Goal: Information Seeking & Learning: Learn about a topic

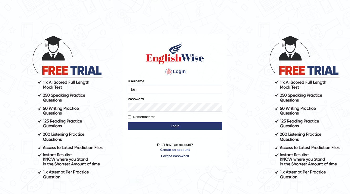
type input "farihaafghan556"
click at [167, 127] on button "Login" at bounding box center [175, 126] width 95 height 8
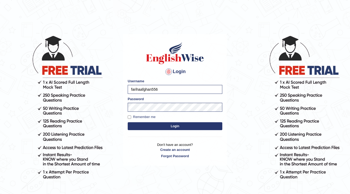
click at [167, 126] on button "Login" at bounding box center [175, 126] width 95 height 8
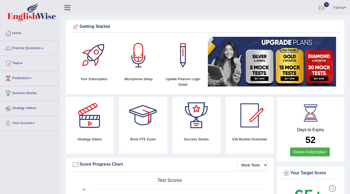
click at [45, 46] on link "Practice Questions" at bounding box center [30, 47] width 60 height 13
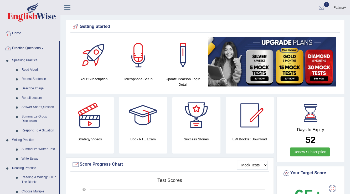
click at [26, 50] on link "Practice Questions" at bounding box center [29, 47] width 59 height 13
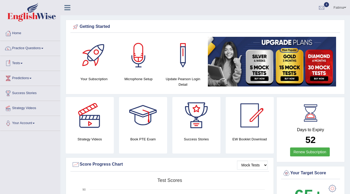
click at [22, 60] on link "Tests" at bounding box center [30, 62] width 60 height 13
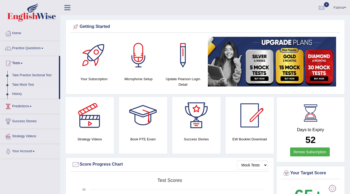
click at [18, 93] on link "History" at bounding box center [34, 93] width 49 height 9
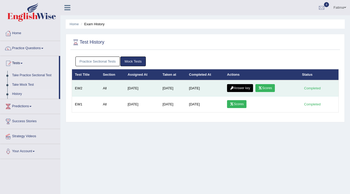
click at [241, 86] on link "Answer key" at bounding box center [240, 88] width 26 height 8
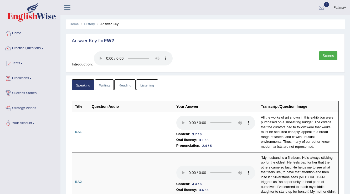
click at [106, 82] on link "Writing" at bounding box center [104, 84] width 19 height 11
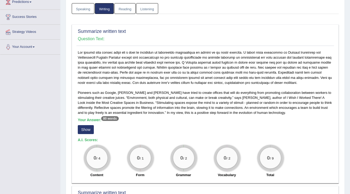
scroll to position [105, 0]
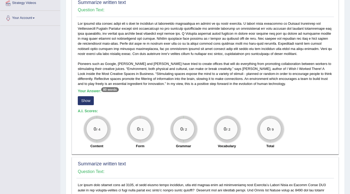
click at [84, 101] on button "Show" at bounding box center [86, 100] width 16 height 9
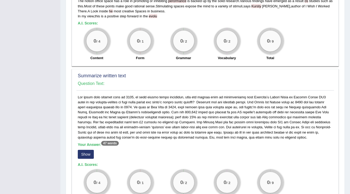
scroll to position [210, 0]
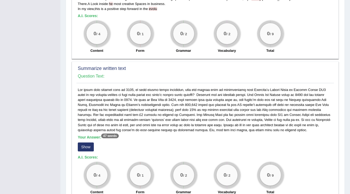
click at [82, 145] on button "Show" at bounding box center [86, 146] width 16 height 9
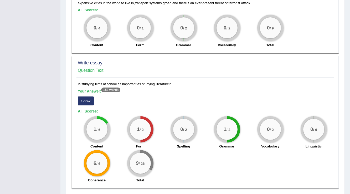
scroll to position [357, 0]
click at [87, 97] on button "Show" at bounding box center [86, 100] width 16 height 9
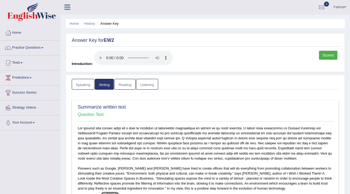
scroll to position [0, 0]
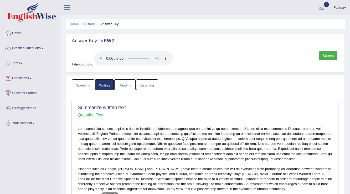
click at [125, 86] on link "Reading" at bounding box center [124, 84] width 21 height 11
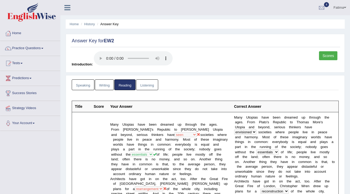
click at [143, 82] on link "Listening" at bounding box center [147, 84] width 22 height 11
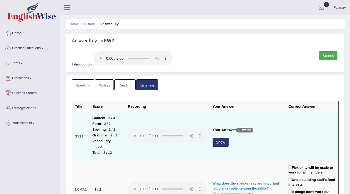
click at [228, 138] on button "Show" at bounding box center [220, 142] width 16 height 9
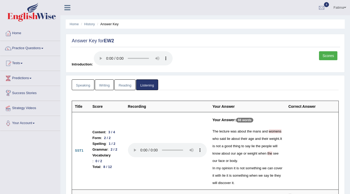
click at [79, 86] on link "Speaking" at bounding box center [83, 84] width 23 height 11
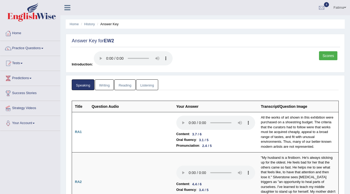
click at [326, 61] on div "Scores" at bounding box center [329, 56] width 20 height 10
click at [329, 55] on link "Scores" at bounding box center [328, 55] width 18 height 9
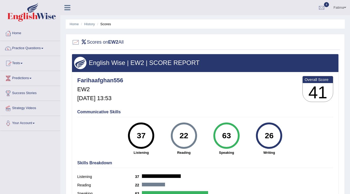
click at [23, 61] on link "Tests" at bounding box center [30, 62] width 60 height 13
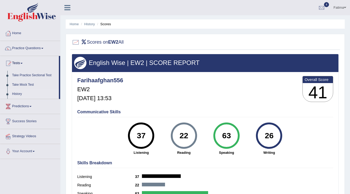
click at [19, 92] on link "History" at bounding box center [34, 93] width 49 height 9
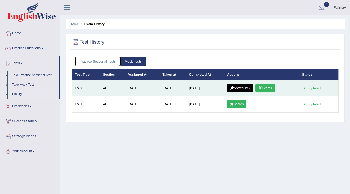
click at [274, 86] on link "Scores" at bounding box center [264, 88] width 19 height 8
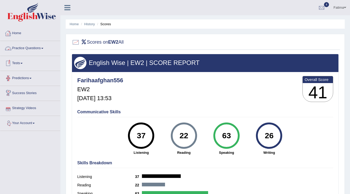
click at [37, 49] on link "Practice Questions" at bounding box center [30, 47] width 60 height 13
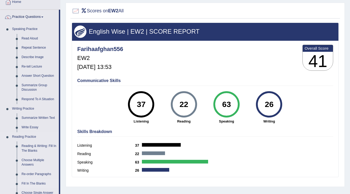
scroll to position [21, 0]
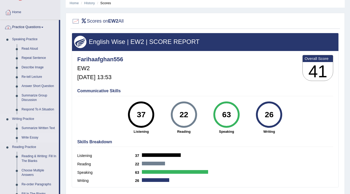
click at [32, 137] on link "Write Essay" at bounding box center [39, 137] width 40 height 9
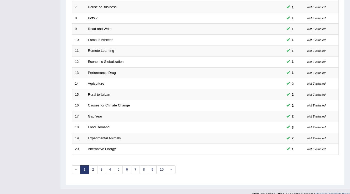
scroll to position [152, 0]
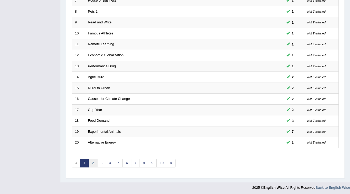
click at [91, 164] on link "2" at bounding box center [92, 163] width 9 height 9
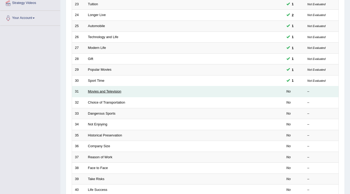
click at [105, 90] on link "Movies and Television" at bounding box center [104, 91] width 33 height 4
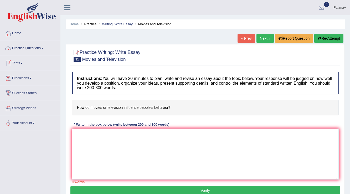
click at [42, 46] on link "Practice Questions" at bounding box center [30, 47] width 60 height 13
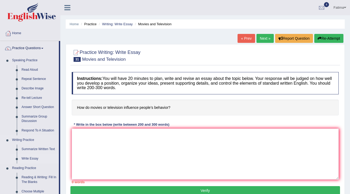
click at [28, 157] on link "Write Essay" at bounding box center [39, 158] width 40 height 9
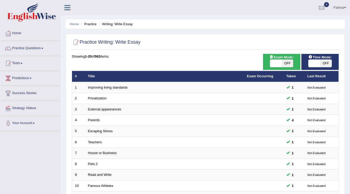
click at [325, 64] on span "OFF" at bounding box center [326, 63] width 12 height 7
checkbox input "true"
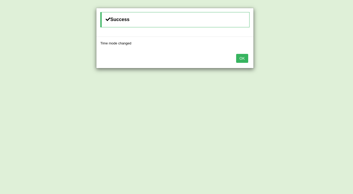
drag, startPoint x: 243, startPoint y: 57, endPoint x: 225, endPoint y: 72, distance: 23.5
click at [243, 59] on button "OK" at bounding box center [242, 58] width 12 height 9
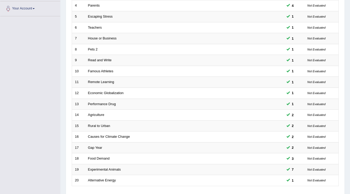
scroll to position [152, 0]
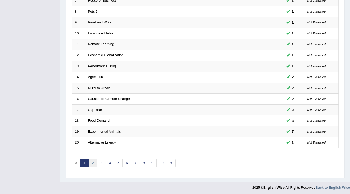
click at [94, 161] on link "2" at bounding box center [92, 163] width 9 height 9
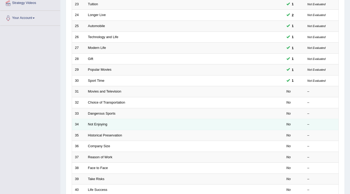
scroll to position [105, 0]
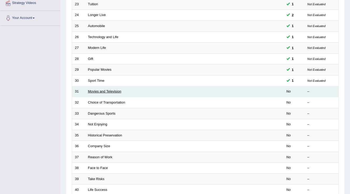
click at [113, 89] on link "Movies and Television" at bounding box center [104, 91] width 33 height 4
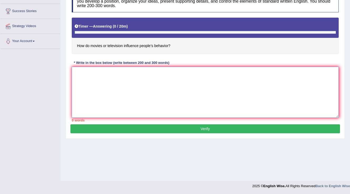
click at [124, 85] on textarea at bounding box center [205, 92] width 267 height 51
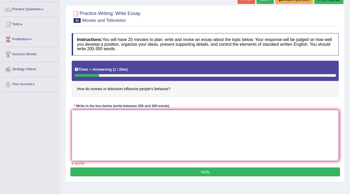
scroll to position [19, 0]
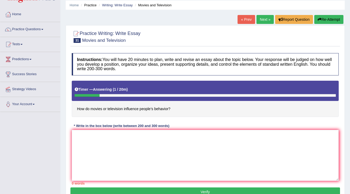
click at [324, 20] on button "Re-Attempt" at bounding box center [328, 19] width 29 height 9
drag, startPoint x: 95, startPoint y: 131, endPoint x: 97, endPoint y: 136, distance: 5.6
click at [97, 136] on textarea at bounding box center [205, 155] width 267 height 51
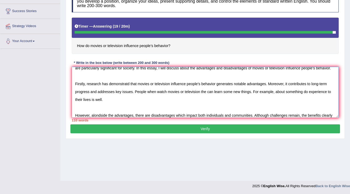
scroll to position [20, 0]
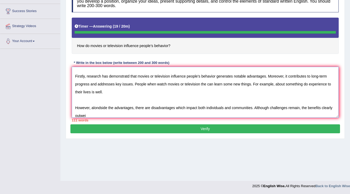
type textarea "The increasing influnce of movies or television influence people's behavior has…"
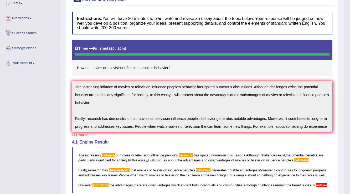
scroll to position [0, 0]
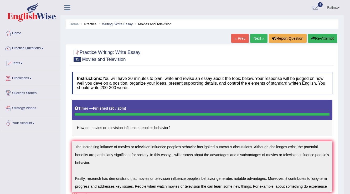
click at [66, 147] on div "Practice Writing: Write Essay 31 Movies and Television Instructions: You will h…" at bounding box center [202, 189] width 273 height 291
click at [318, 37] on button "Re-Attempt" at bounding box center [322, 38] width 29 height 9
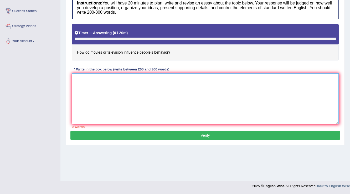
click at [128, 92] on textarea at bounding box center [205, 98] width 267 height 51
paste textarea "The increasing influnce of movies or television influence people's behavior has…"
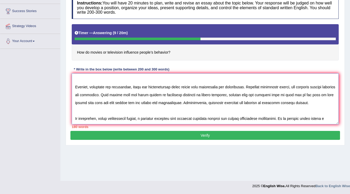
scroll to position [59, 0]
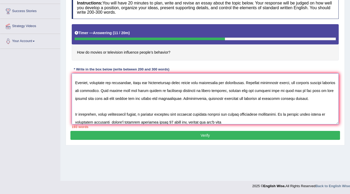
drag, startPoint x: 209, startPoint y: 121, endPoint x: 218, endPoint y: 135, distance: 16.8
click at [216, 131] on div "Practice Writing: Write Essay 31 Movies and Television Instructions: You will h…" at bounding box center [205, 57] width 279 height 176
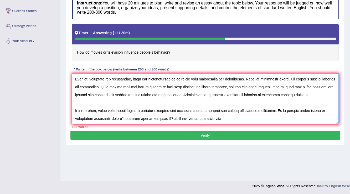
click at [211, 116] on textarea at bounding box center [205, 98] width 267 height 51
drag, startPoint x: 209, startPoint y: 118, endPoint x: 208, endPoint y: 150, distance: 32.6
click at [210, 129] on div "Instructions: You will have 20 minutes to plan, write and revise an essay about…" at bounding box center [204, 62] width 269 height 137
click at [210, 117] on textarea at bounding box center [205, 98] width 267 height 51
drag, startPoint x: 232, startPoint y: 119, endPoint x: 233, endPoint y: 124, distance: 5.4
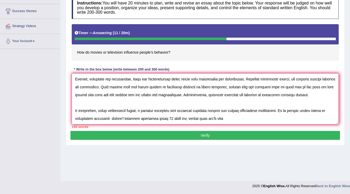
click at [232, 120] on textarea at bounding box center [205, 98] width 267 height 51
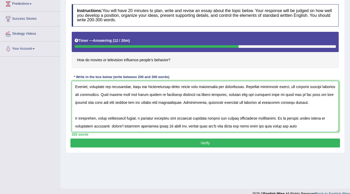
scroll to position [82, 0]
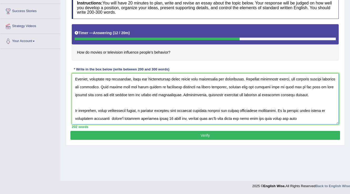
drag, startPoint x: 253, startPoint y: 118, endPoint x: 252, endPoint y: 121, distance: 3.2
click at [253, 119] on textarea at bounding box center [205, 98] width 267 height 51
click at [254, 117] on textarea at bounding box center [205, 98] width 267 height 51
click at [246, 118] on textarea at bounding box center [205, 98] width 267 height 51
click at [263, 118] on textarea at bounding box center [205, 98] width 267 height 51
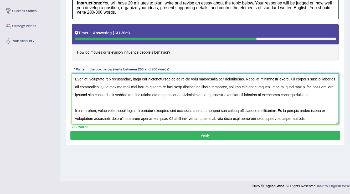
drag, startPoint x: 311, startPoint y: 118, endPoint x: 310, endPoint y: 127, distance: 8.8
click at [311, 120] on textarea at bounding box center [205, 98] width 267 height 51
click at [312, 119] on textarea at bounding box center [205, 98] width 267 height 51
click at [312, 118] on textarea at bounding box center [205, 98] width 267 height 51
click at [311, 118] on textarea at bounding box center [205, 98] width 267 height 51
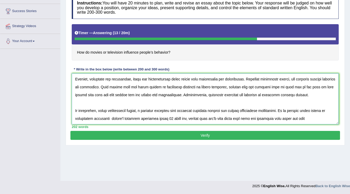
click at [311, 118] on textarea at bounding box center [205, 98] width 267 height 51
click at [310, 118] on textarea at bounding box center [205, 98] width 267 height 51
click at [315, 119] on textarea at bounding box center [205, 98] width 267 height 51
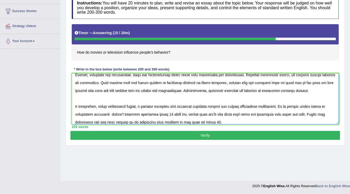
type textarea "The increasing influnce of movies or television influence people's behavior has…"
click at [207, 136] on button "Verify" at bounding box center [204, 135] width 269 height 9
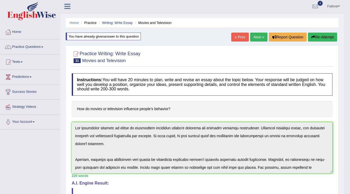
scroll to position [0, 0]
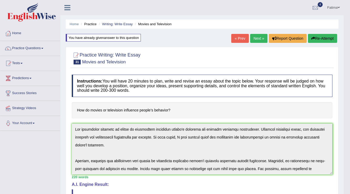
click at [323, 37] on button "Re-Attempt" at bounding box center [322, 38] width 29 height 9
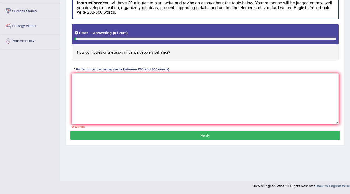
type textarea "V"
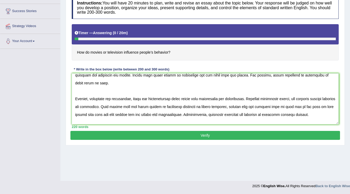
scroll to position [50, 0]
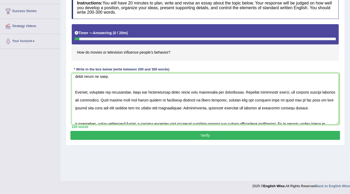
click at [128, 92] on textarea at bounding box center [205, 98] width 267 height 51
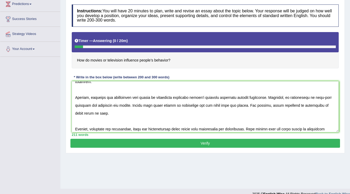
scroll to position [82, 0]
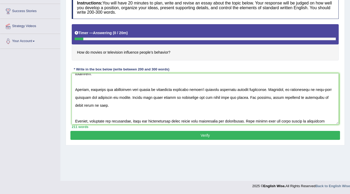
type textarea "The increasing influnce of movies or television influence people's behavior has…"
click at [152, 131] on button "Verify" at bounding box center [204, 135] width 269 height 9
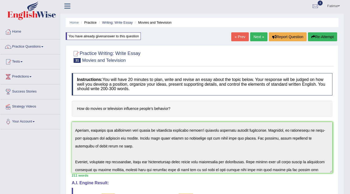
scroll to position [0, 0]
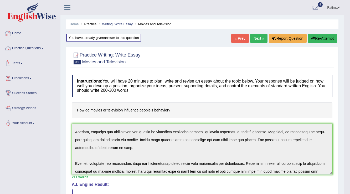
click at [38, 51] on link "Practice Questions" at bounding box center [30, 47] width 60 height 13
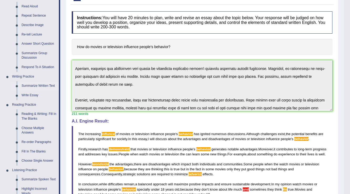
scroll to position [63, 0]
click at [34, 86] on link "Summarize Written Text" at bounding box center [39, 85] width 40 height 9
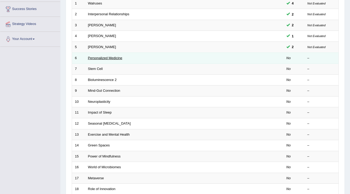
click at [97, 57] on link "Personalized Medicine" at bounding box center [105, 58] width 34 height 4
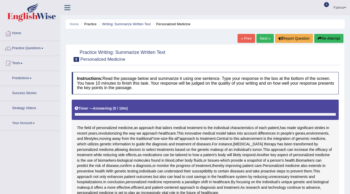
scroll to position [105, 0]
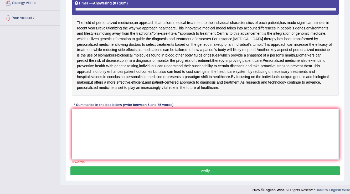
drag, startPoint x: 78, startPoint y: 18, endPoint x: 139, endPoint y: 38, distance: 63.8
click at [119, 25] on div "The field of personalized medicine , an approach that tailors medical treatment…" at bounding box center [205, 44] width 267 height 101
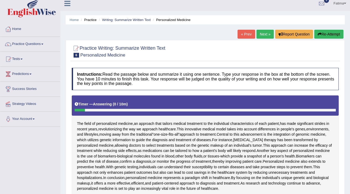
scroll to position [3, 0]
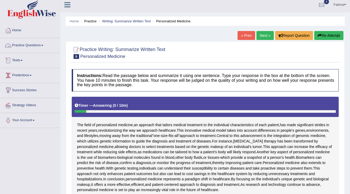
click at [39, 47] on link "Practice Questions" at bounding box center [30, 44] width 60 height 13
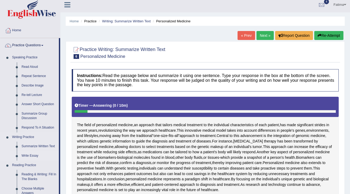
click at [33, 155] on link "Write Essay" at bounding box center [39, 155] width 40 height 9
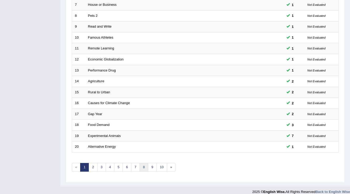
scroll to position [152, 0]
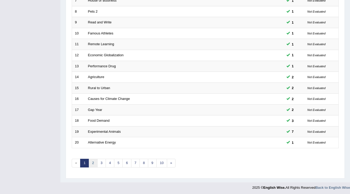
click at [95, 161] on link "2" at bounding box center [92, 163] width 9 height 9
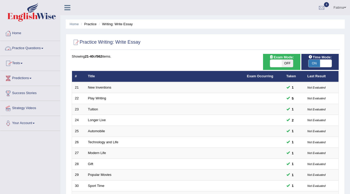
click at [22, 67] on link "Tests" at bounding box center [30, 62] width 60 height 13
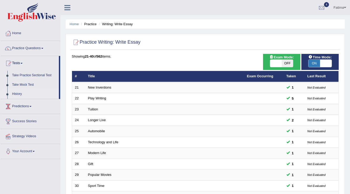
click at [20, 95] on link "History" at bounding box center [34, 93] width 49 height 9
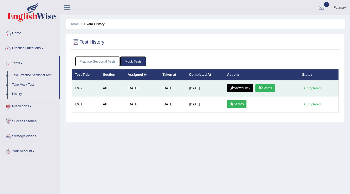
click at [270, 87] on link "Scores" at bounding box center [264, 88] width 19 height 8
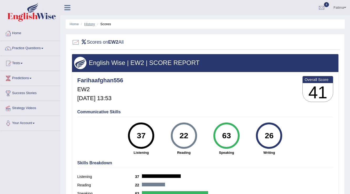
click at [90, 25] on link "History" at bounding box center [89, 24] width 11 height 4
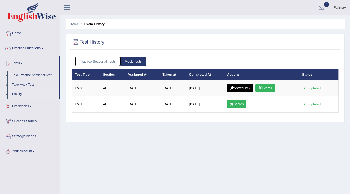
click at [252, 89] on link "Answer key" at bounding box center [240, 88] width 26 height 8
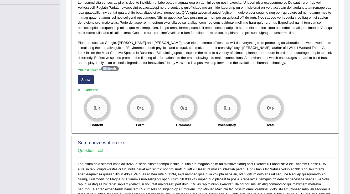
drag, startPoint x: 104, startPoint y: 66, endPoint x: 110, endPoint y: 67, distance: 5.8
click at [110, 67] on sup "80 words" at bounding box center [109, 68] width 17 height 5
click at [89, 79] on button "Show" at bounding box center [86, 79] width 16 height 9
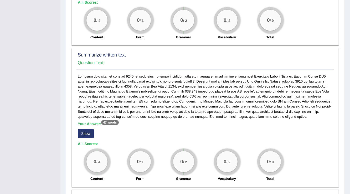
scroll to position [252, 0]
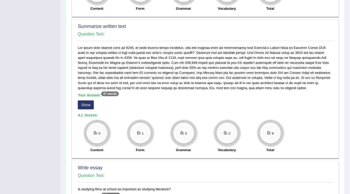
click at [89, 105] on button "Show" at bounding box center [86, 104] width 16 height 9
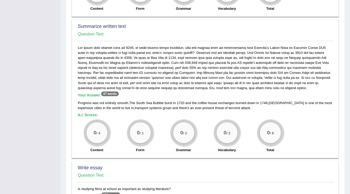
drag, startPoint x: 130, startPoint y: 101, endPoint x: 124, endPoint y: 102, distance: 5.8
click at [124, 102] on div "Progress was not entirely smooth . The South Sea Bubble burst in 1720 and the c…" at bounding box center [205, 105] width 255 height 10
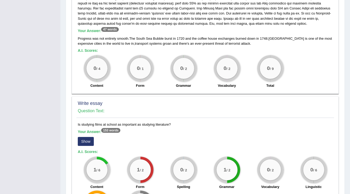
scroll to position [375, 0]
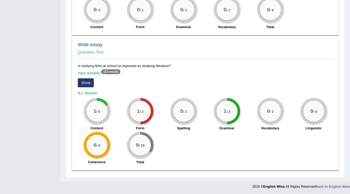
click at [92, 80] on button "Show" at bounding box center [86, 82] width 16 height 9
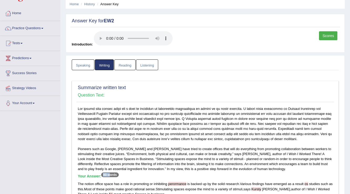
scroll to position [0, 0]
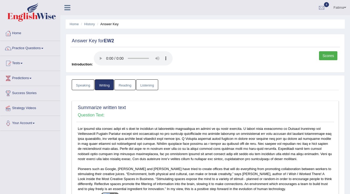
click at [128, 84] on link "Reading" at bounding box center [124, 84] width 21 height 11
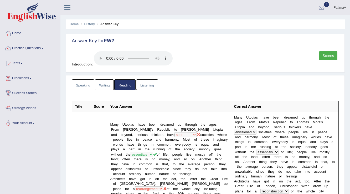
click at [151, 84] on link "Listening" at bounding box center [147, 84] width 22 height 11
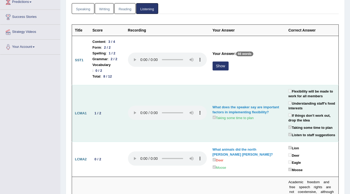
scroll to position [84, 0]
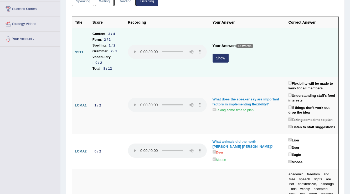
click at [113, 44] on div "1 / 2" at bounding box center [112, 46] width 11 height 6
click at [228, 54] on button "Show" at bounding box center [220, 58] width 16 height 9
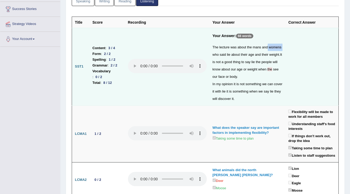
drag, startPoint x: 241, startPoint y: 53, endPoint x: 232, endPoint y: 66, distance: 15.6
click at [230, 55] on div "The lecture was about the mans and womens who said lie about their age and thei…" at bounding box center [247, 73] width 70 height 59
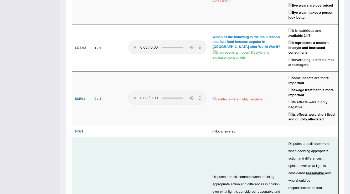
scroll to position [1294, 0]
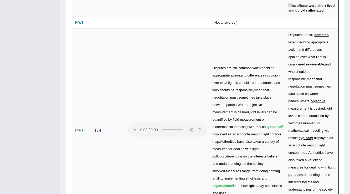
drag, startPoint x: 89, startPoint y: 155, endPoint x: 95, endPoint y: 130, distance: 25.6
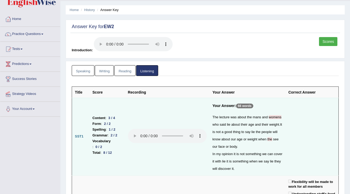
scroll to position [0, 0]
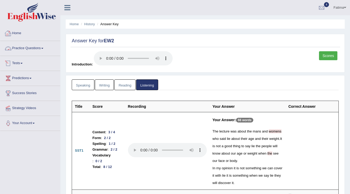
click at [30, 54] on link "Practice Questions" at bounding box center [30, 47] width 60 height 13
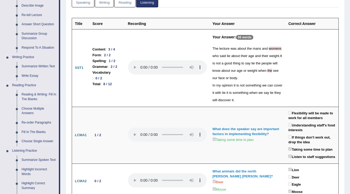
scroll to position [84, 0]
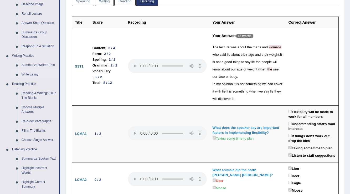
click at [33, 72] on link "Write Essay" at bounding box center [39, 74] width 40 height 9
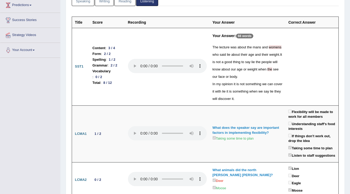
scroll to position [106, 0]
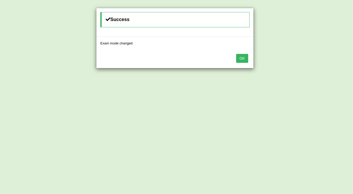
click at [241, 60] on button "OK" at bounding box center [242, 58] width 12 height 9
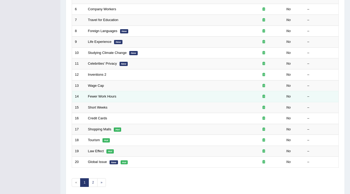
scroll to position [152, 0]
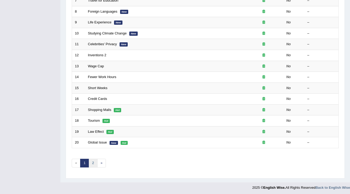
click at [90, 162] on link "2" at bounding box center [92, 163] width 9 height 9
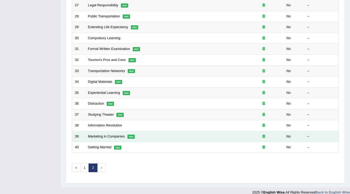
scroll to position [152, 0]
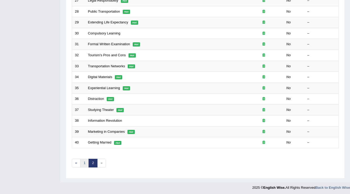
click at [86, 161] on link "1" at bounding box center [84, 163] width 9 height 9
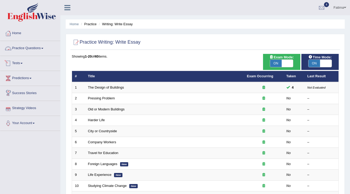
click at [44, 47] on link "Practice Questions" at bounding box center [30, 47] width 60 height 13
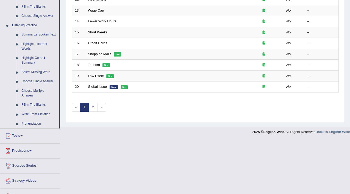
scroll to position [210, 0]
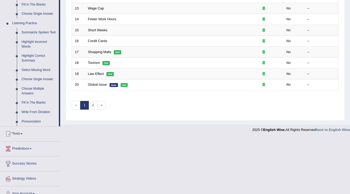
click at [20, 134] on link "Tests" at bounding box center [30, 132] width 60 height 13
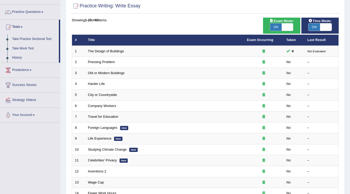
scroll to position [27, 0]
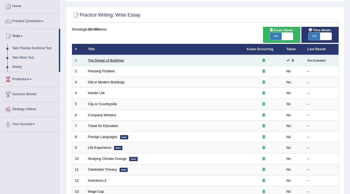
click at [112, 60] on link "The Design of Buildings" at bounding box center [106, 60] width 36 height 4
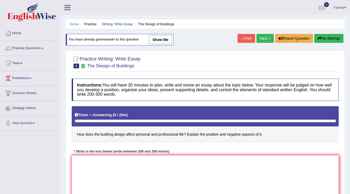
click at [165, 37] on link "show me" at bounding box center [160, 39] width 23 height 9
type textarea "The increasing influence of building design affect personal and professional li…"
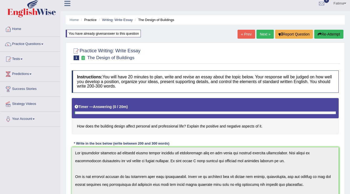
scroll to position [4, 0]
click at [262, 37] on link "Next »" at bounding box center [264, 34] width 17 height 9
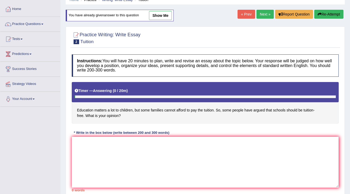
scroll to position [19, 0]
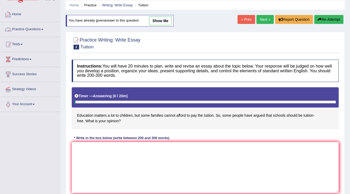
click at [34, 28] on link "Practice Questions" at bounding box center [30, 28] width 60 height 13
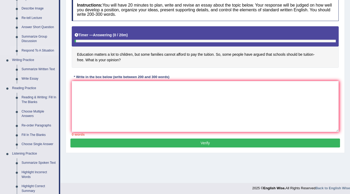
scroll to position [103, 0]
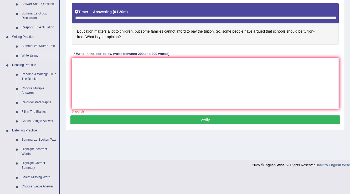
click at [36, 56] on link "Write Essay" at bounding box center [39, 55] width 40 height 9
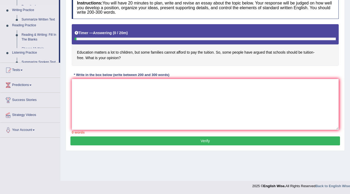
scroll to position [82, 0]
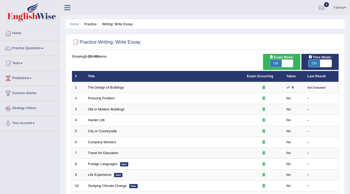
click at [316, 61] on span "ON" at bounding box center [314, 63] width 12 height 7
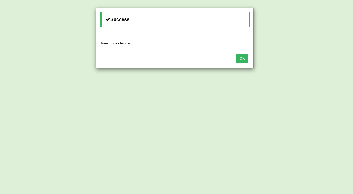
click at [243, 57] on button "OK" at bounding box center [242, 58] width 12 height 9
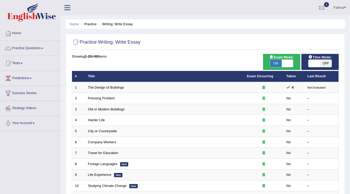
click at [321, 62] on span "OFF" at bounding box center [326, 63] width 12 height 7
checkbox input "true"
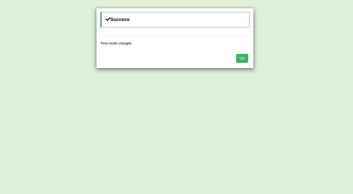
drag, startPoint x: 240, startPoint y: 59, endPoint x: 245, endPoint y: 72, distance: 14.2
click at [241, 64] on div "OK" at bounding box center [174, 59] width 157 height 18
click at [237, 60] on button "OK" at bounding box center [242, 58] width 12 height 9
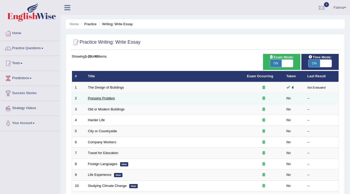
click at [102, 98] on link "Pressing Problem" at bounding box center [101, 98] width 27 height 4
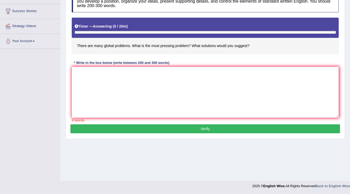
scroll to position [82, 0]
drag, startPoint x: 121, startPoint y: 80, endPoint x: 127, endPoint y: 81, distance: 6.6
click at [122, 80] on textarea at bounding box center [205, 92] width 267 height 51
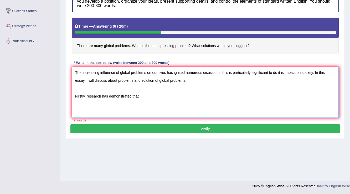
drag, startPoint x: 117, startPoint y: 79, endPoint x: 123, endPoint y: 87, distance: 10.4
click at [118, 81] on textarea "The increasing influence of global problems on our lives has ignited numerous d…" at bounding box center [205, 92] width 267 height 51
drag, startPoint x: 120, startPoint y: 72, endPoint x: 119, endPoint y: 78, distance: 5.5
click at [119, 77] on textarea "The increasing influence of global problems on our lives has ignited numerous d…" at bounding box center [205, 92] width 267 height 51
drag, startPoint x: 119, startPoint y: 71, endPoint x: 119, endPoint y: 75, distance: 3.9
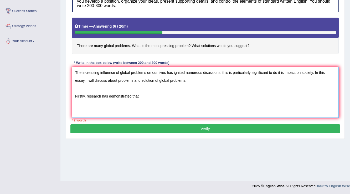
click at [119, 72] on textarea "The increasing influence of global problems on our lives has ignited numerous d…" at bounding box center [205, 92] width 267 height 51
click at [141, 96] on textarea "The increasing influence of many global problems on our lives has ignited numer…" at bounding box center [205, 92] width 267 height 51
drag, startPoint x: 153, startPoint y: 79, endPoint x: 155, endPoint y: 83, distance: 4.3
click at [154, 81] on textarea "The increasing influence of many global problems on our lives has ignited numer…" at bounding box center [205, 92] width 267 height 51
drag, startPoint x: 221, startPoint y: 96, endPoint x: 221, endPoint y: 99, distance: 3.2
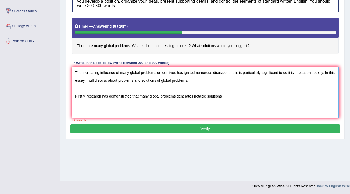
click at [221, 98] on textarea "The increasing influence of many global problems on our lives has ignited numer…" at bounding box center [205, 92] width 267 height 51
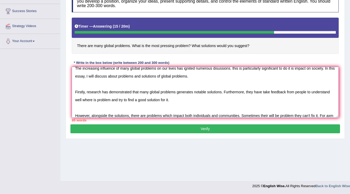
scroll to position [12, 0]
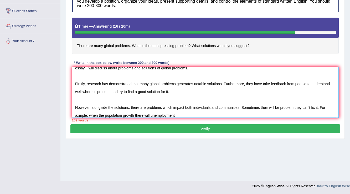
click at [149, 114] on textarea "The increasing influence of many global problems on our lives has ignited numer…" at bounding box center [205, 92] width 267 height 51
drag, startPoint x: 150, startPoint y: 114, endPoint x: 155, endPoint y: 119, distance: 6.9
click at [155, 119] on div "Instructions: You will have 20 minutes to plan, write and revise an essay about…" at bounding box center [204, 55] width 269 height 137
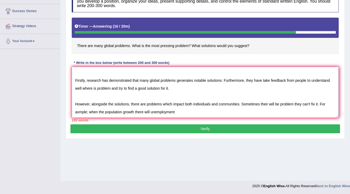
click at [149, 111] on textarea "The increasing influence of many global problems on our lives has ignited numer…" at bounding box center [205, 92] width 267 height 51
click at [145, 112] on textarea "The increasing influence of many global problems on our lives has ignited numer…" at bounding box center [205, 92] width 267 height 51
click at [182, 112] on textarea "The increasing influence of many global problems on our lives has ignited numer…" at bounding box center [205, 92] width 267 height 51
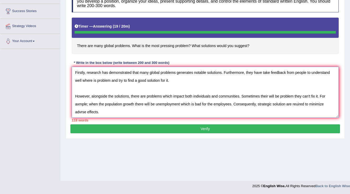
scroll to position [36, 0]
type textarea "The increasing influence of many global problems on our lives has ignited numer…"
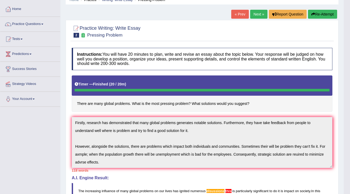
scroll to position [25, 0]
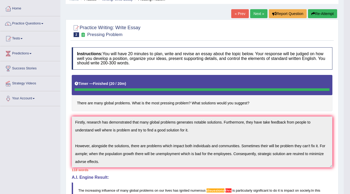
click at [315, 11] on button "Re-Attempt" at bounding box center [322, 13] width 29 height 9
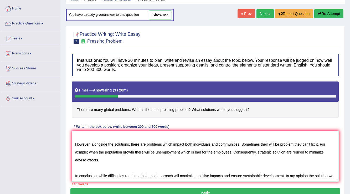
scroll to position [44, 0]
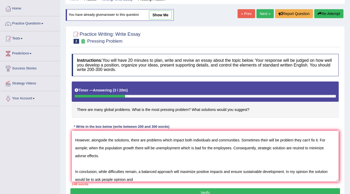
click at [101, 178] on textarea "The increasing influence of many global problems on our lives has ignited numer…" at bounding box center [205, 156] width 267 height 51
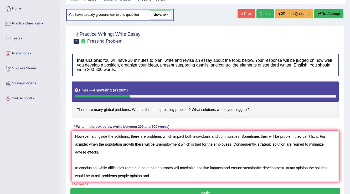
drag, startPoint x: 128, startPoint y: 178, endPoint x: 123, endPoint y: 181, distance: 5.8
click at [123, 181] on div "Instructions: You will have 20 minutes to plan, write and revise an essay about…" at bounding box center [204, 119] width 269 height 137
drag, startPoint x: 100, startPoint y: 174, endPoint x: 105, endPoint y: 189, distance: 16.4
click at [102, 178] on textarea "The increasing influence of many global problems on our lives has ignited numer…" at bounding box center [205, 156] width 267 height 51
click at [129, 175] on textarea "The increasing influence of many global problems on our lives has ignited numer…" at bounding box center [205, 156] width 267 height 51
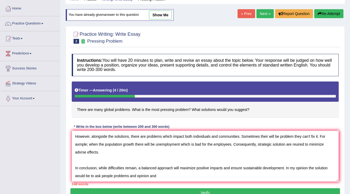
click at [161, 175] on textarea "The increasing influence of many global problems on our lives has ignited numer…" at bounding box center [205, 156] width 267 height 51
drag, startPoint x: 136, startPoint y: 175, endPoint x: 162, endPoint y: 193, distance: 31.0
click at [144, 179] on textarea "The increasing influence of many global problems on our lives has ignited numer…" at bounding box center [205, 156] width 267 height 51
click at [136, 175] on textarea "The increasing influence of many global problems on our lives has ignited numer…" at bounding box center [205, 156] width 267 height 51
click at [137, 175] on textarea "The increasing influence of many global problems on our lives has ignited numer…" at bounding box center [205, 156] width 267 height 51
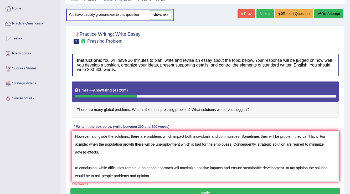
click at [162, 174] on textarea "The increasing influence of many global problems on our lives has ignited numer…" at bounding box center [205, 156] width 267 height 51
click at [136, 174] on textarea "The increasing influence of many global problems on our lives has ignited numer…" at bounding box center [205, 156] width 267 height 51
click at [165, 175] on textarea "The increasing influence of many global problems on our lives has ignited numer…" at bounding box center [205, 156] width 267 height 51
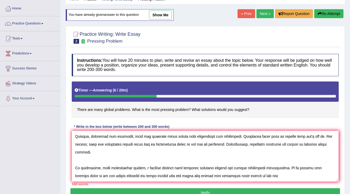
drag, startPoint x: 255, startPoint y: 175, endPoint x: 257, endPoint y: 180, distance: 4.6
click at [256, 179] on textarea at bounding box center [205, 156] width 267 height 51
click at [256, 176] on textarea at bounding box center [205, 156] width 267 height 51
drag, startPoint x: 255, startPoint y: 175, endPoint x: 260, endPoint y: 194, distance: 19.0
click at [256, 179] on textarea at bounding box center [205, 156] width 267 height 51
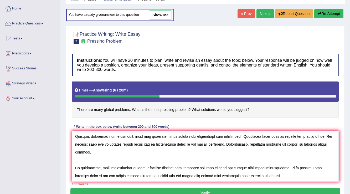
click at [282, 175] on textarea at bounding box center [205, 156] width 267 height 51
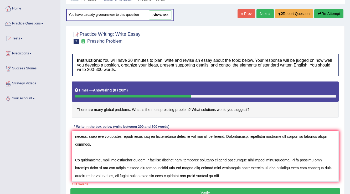
scroll to position [13, 0]
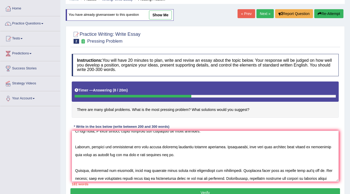
click textarea
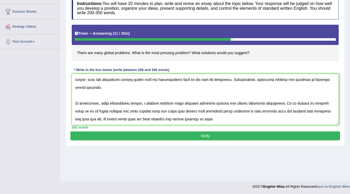
scroll to position [82, 0]
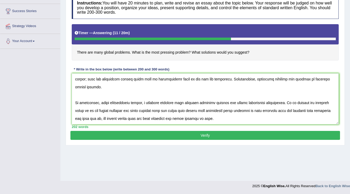
type textarea "The increasing influence of many global problems on our lives has ignited numer…"
click button "Verify"
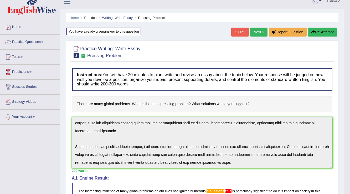
scroll to position [0, 0]
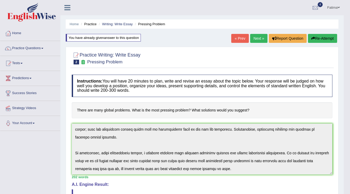
click link "Next »"
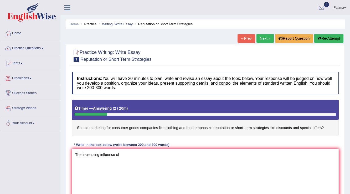
type textarea "The increasing influence of"
click at [328, 38] on button "Re-Attempt" at bounding box center [328, 38] width 29 height 9
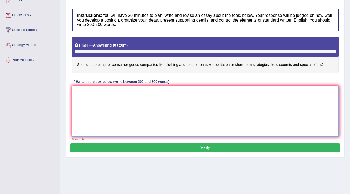
click at [129, 105] on textarea at bounding box center [205, 111] width 267 height 51
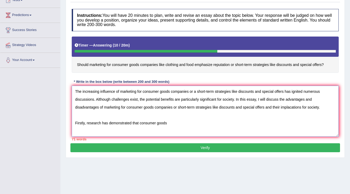
drag, startPoint x: 139, startPoint y: 121, endPoint x: 146, endPoint y: 139, distance: 19.4
click at [141, 126] on textarea "The increasing influence of marketing for consumer goods companies or a short-t…" at bounding box center [205, 111] width 267 height 51
click at [139, 123] on textarea "The increasing influence of marketing for consumer goods companies or a short-t…" at bounding box center [205, 111] width 267 height 51
drag, startPoint x: 193, startPoint y: 121, endPoint x: 194, endPoint y: 129, distance: 7.9
click at [194, 126] on textarea "The increasing influence of marketing for consumer goods companies or a short-t…" at bounding box center [205, 111] width 267 height 51
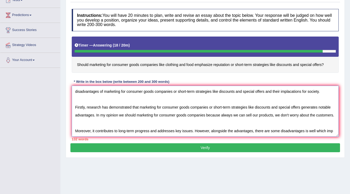
scroll to position [28, 0]
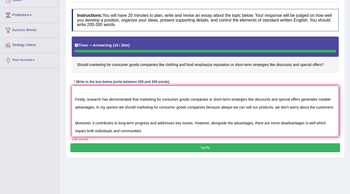
type textarea "The increasing influence of marketing for consumer goods companies or a short-t…"
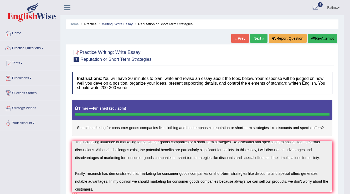
scroll to position [6, 0]
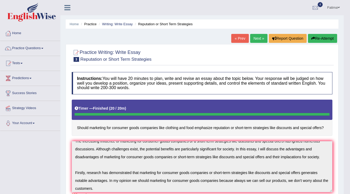
click at [325, 40] on button "Re-Attempt" at bounding box center [322, 38] width 29 height 9
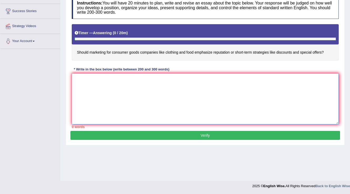
click at [123, 100] on textarea at bounding box center [205, 98] width 267 height 51
paste textarea "The increasing influence of marketing for consumer goods companies or a short-t…"
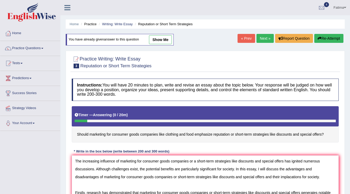
click at [158, 39] on link "show me" at bounding box center [160, 39] width 23 height 9
type textarea "The increasing influence of marketing for consumer goods companies or a short-t…"
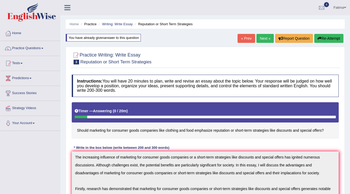
click at [62, 142] on div "Home Practice Writing: Write Essay Reputation or Short Term Strategies You have…" at bounding box center [204, 180] width 289 height 360
click at [83, 137] on h4 "Should marketing for consumer goods companies like clothing and food emphasize …" at bounding box center [205, 120] width 267 height 36
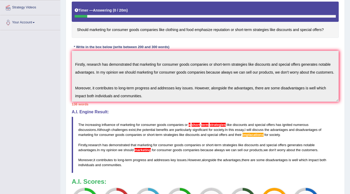
scroll to position [101, 0]
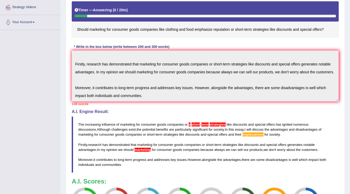
click at [246, 111] on div "Instructions: You will have 20 minutes to plan, write and revise an essay about…" at bounding box center [204, 97] width 269 height 252
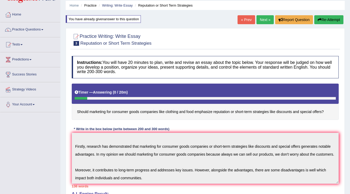
scroll to position [17, 0]
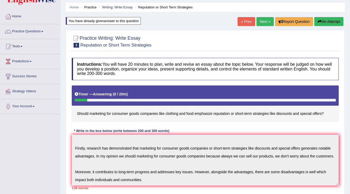
click at [329, 21] on button "Re-Attempt" at bounding box center [328, 21] width 29 height 9
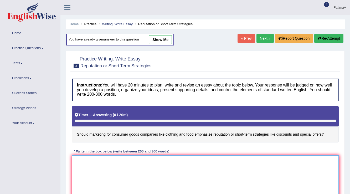
click at [117, 155] on textarea at bounding box center [205, 180] width 267 height 51
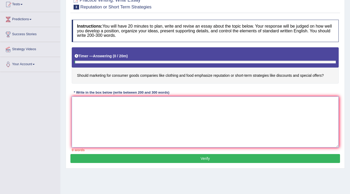
paste textarea "The increasing influence of marketing for consumer goods companies or a short-t…"
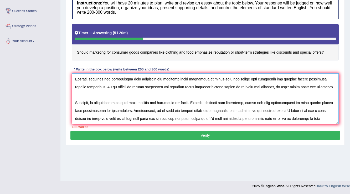
scroll to position [44, 0]
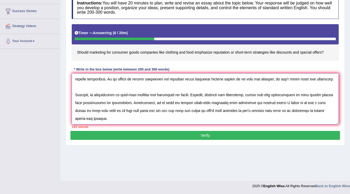
drag, startPoint x: 152, startPoint y: 114, endPoint x: 154, endPoint y: 118, distance: 4.6
click at [152, 114] on textarea at bounding box center [205, 98] width 267 height 51
click at [111, 123] on textarea at bounding box center [205, 98] width 267 height 51
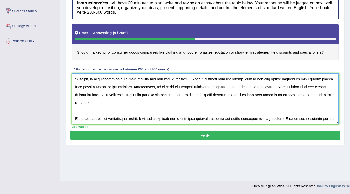
scroll to position [67, 0]
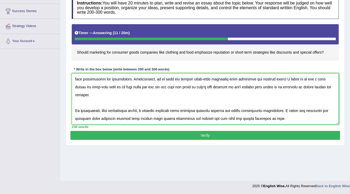
type textarea "The increasing influence of marketing for consumer goods companies or a short-t…"
click at [200, 135] on button "Verify" at bounding box center [204, 135] width 269 height 9
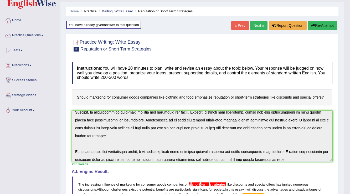
scroll to position [0, 0]
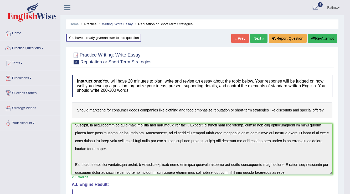
click at [255, 39] on link "Next »" at bounding box center [258, 38] width 17 height 9
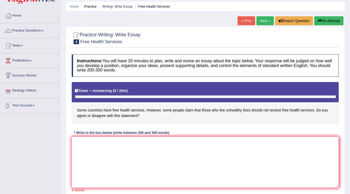
scroll to position [82, 0]
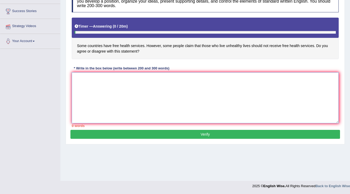
click at [97, 77] on textarea at bounding box center [205, 97] width 267 height 51
click at [139, 92] on textarea at bounding box center [205, 97] width 267 height 51
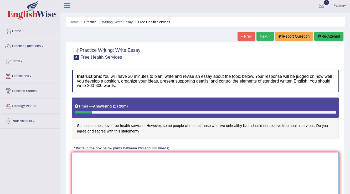
scroll to position [0, 0]
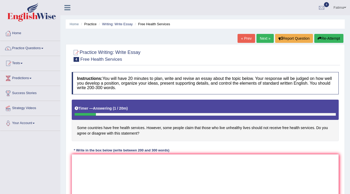
click at [321, 41] on button "Re-Attempt" at bounding box center [328, 38] width 29 height 9
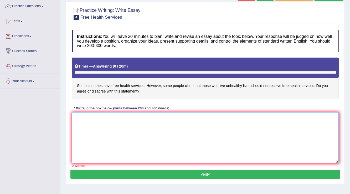
click at [92, 126] on textarea at bounding box center [205, 137] width 267 height 51
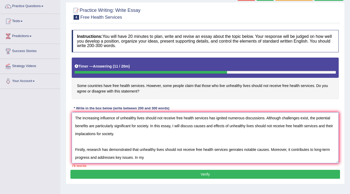
drag, startPoint x: 225, startPoint y: 124, endPoint x: 228, endPoint y: 144, distance: 19.8
click at [228, 138] on textarea "The increasing influence of unhealthy lives should not receive free health serv…" at bounding box center [205, 137] width 267 height 51
drag, startPoint x: 225, startPoint y: 124, endPoint x: 235, endPoint y: 140, distance: 18.9
click at [235, 139] on textarea "The increasing influence of unhealthy lives should not receive free health serv…" at bounding box center [205, 137] width 267 height 51
click at [223, 125] on textarea "The increasing influence of unhealthy lives should not receive free health serv…" at bounding box center [205, 137] width 267 height 51
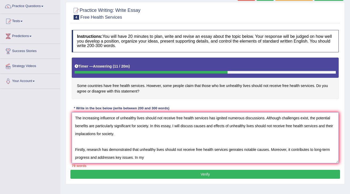
drag, startPoint x: 224, startPoint y: 124, endPoint x: 228, endPoint y: 130, distance: 7.1
click at [227, 127] on textarea "The increasing influence of unhealthy lives should not receive free health serv…" at bounding box center [205, 137] width 267 height 51
click at [225, 126] on textarea "The increasing influence of unhealthy lives should not receive free health serv…" at bounding box center [205, 137] width 267 height 51
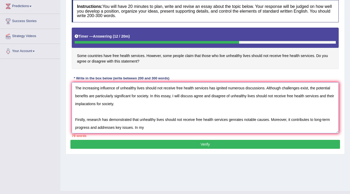
scroll to position [82, 0]
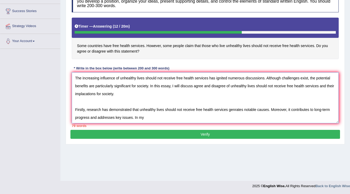
click at [268, 109] on textarea "The increasing influence of unhealthy lives should not receive free health serv…" at bounding box center [205, 97] width 267 height 51
click at [261, 109] on textarea "The increasing influence of unhealthy lives should not receive free health serv…" at bounding box center [205, 97] width 267 height 51
click at [259, 109] on textarea "The increasing influence of unhealthy lives should not receive free health serv…" at bounding box center [205, 97] width 267 height 51
click at [260, 109] on textarea "The increasing influence of unhealthy lives should not receive free health serv…" at bounding box center [205, 97] width 267 height 51
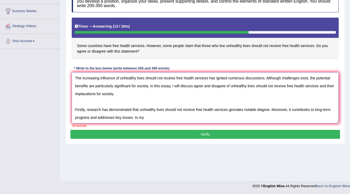
click at [267, 119] on textarea "The increasing influence of unhealthy lives should not receive free health serv…" at bounding box center [205, 97] width 267 height 51
click at [260, 108] on textarea "The increasing influence of unhealthy lives should not receive free health serv…" at bounding box center [205, 97] width 267 height 51
drag, startPoint x: 145, startPoint y: 117, endPoint x: 159, endPoint y: 119, distance: 13.8
click at [147, 117] on textarea "The increasing influence of unhealthy lives should not receive free health serv…" at bounding box center [205, 97] width 267 height 51
drag, startPoint x: 271, startPoint y: 108, endPoint x: 271, endPoint y: 125, distance: 16.5
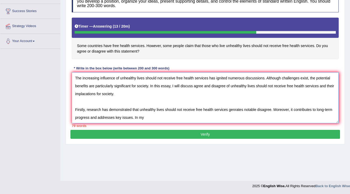
click at [272, 113] on textarea "The increasing influence of unhealthy lives should not receive free health serv…" at bounding box center [205, 97] width 267 height 51
click at [264, 123] on div "79 words" at bounding box center [205, 125] width 267 height 5
drag, startPoint x: 258, startPoint y: 118, endPoint x: 265, endPoint y: 115, distance: 8.0
click at [258, 118] on textarea "The increasing influence of unhealthy lives should not receive free health serv…" at bounding box center [205, 97] width 267 height 51
click at [252, 94] on textarea "The increasing influence of unhealthy lives should not receive free health serv…" at bounding box center [205, 97] width 267 height 51
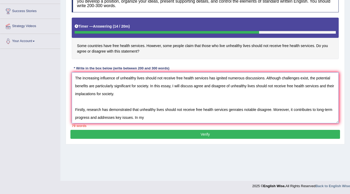
click at [271, 109] on textarea "The increasing influence of unhealthy lives should not receive free health serv…" at bounding box center [205, 97] width 267 height 51
click at [149, 119] on textarea "The increasing influence of unhealthy lives should not receive free health serv…" at bounding box center [205, 97] width 267 height 51
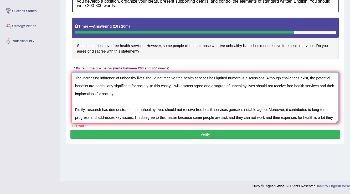
scroll to position [4, 0]
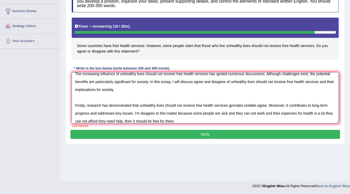
drag, startPoint x: 154, startPoint y: 112, endPoint x: 157, endPoint y: 109, distance: 4.1
click at [157, 109] on textarea "The increasing influence of unhealthy lives should not receive free health serv…" at bounding box center [205, 97] width 267 height 51
click at [154, 112] on textarea "The increasing influence of unhealthy lives should not receive free health serv…" at bounding box center [205, 97] width 267 height 51
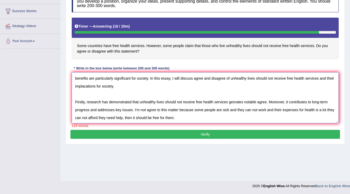
drag, startPoint x: 184, startPoint y: 117, endPoint x: 185, endPoint y: 123, distance: 6.4
click at [185, 119] on textarea "The increasing influence of unhealthy lives should not receive free health serv…" at bounding box center [205, 97] width 267 height 51
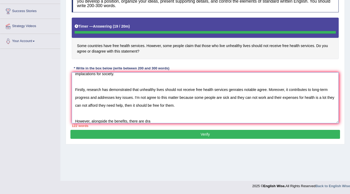
type textarea "The increasing influence of unhealthy lives should not receive free health serv…"
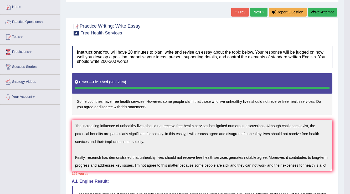
scroll to position [24, 0]
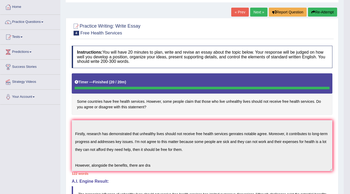
click at [186, 178] on div "Instructions: You will have 20 minutes to plan, write and revise an essay about…" at bounding box center [201, 167] width 263 height 249
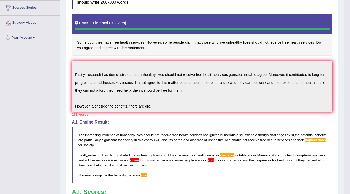
scroll to position [173, 0]
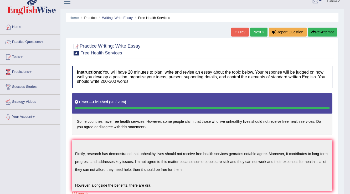
scroll to position [0, 0]
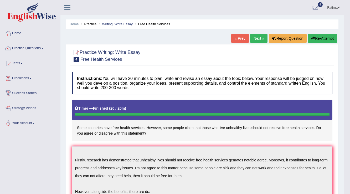
click at [318, 39] on button "Re-Attempt" at bounding box center [322, 38] width 29 height 9
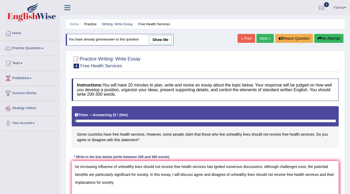
drag, startPoint x: 75, startPoint y: 165, endPoint x: 82, endPoint y: 175, distance: 12.5
click at [77, 169] on textarea "he increasing influence of unhealthy lives should not receive free health servi…" at bounding box center [205, 186] width 267 height 51
click at [80, 174] on textarea "he increasing influence of unhealthy lives should not receive free health servi…" at bounding box center [205, 186] width 267 height 51
click at [75, 164] on textarea "he increasing influence of unhealthy lives should not receive free health servi…" at bounding box center [205, 186] width 267 height 51
click at [76, 166] on textarea "he increasing influence of unhealthy lives should not receive free health servi…" at bounding box center [205, 186] width 267 height 51
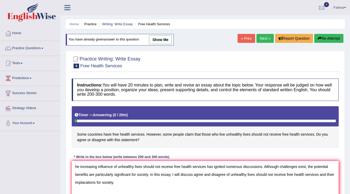
click at [74, 164] on textarea "he increasing influence of unhealthy lives should not receive free health servi…" at bounding box center [205, 186] width 267 height 51
click at [244, 181] on textarea "he increasing influence of unhealthy lives should not receive free health servi…" at bounding box center [205, 186] width 267 height 51
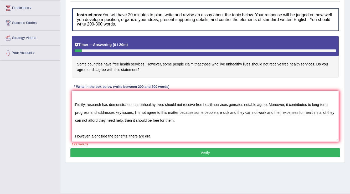
scroll to position [61, 0]
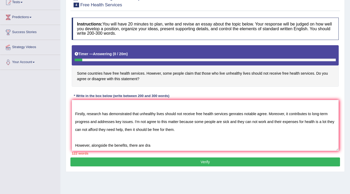
click at [151, 145] on textarea "he increasing influence of unhealthy lives should not receive free health servi…" at bounding box center [205, 125] width 267 height 51
click at [146, 121] on textarea "he increasing influence of unhealthy lives should not receive free health servi…" at bounding box center [205, 125] width 267 height 51
click at [247, 144] on textarea "he increasing influence of unhealthy lives should not receive free health servi…" at bounding box center [205, 125] width 267 height 51
click at [127, 144] on textarea "he increasing influence of unhealthy lives should not receive free health servi…" at bounding box center [205, 125] width 267 height 51
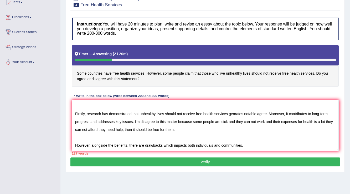
click at [246, 146] on textarea "he increasing influence of unhealthy lives should not receive free health servi…" at bounding box center [205, 125] width 267 height 51
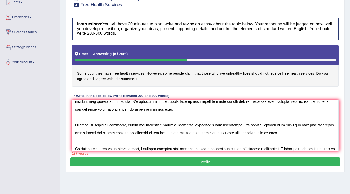
scroll to position [51, 0]
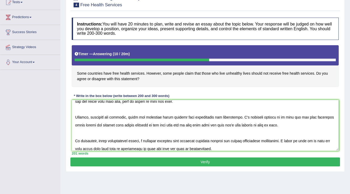
type textarea "he increasing influence of unhealthy lives should not receive free health servi…"
click at [203, 161] on button "Verify" at bounding box center [204, 161] width 269 height 9
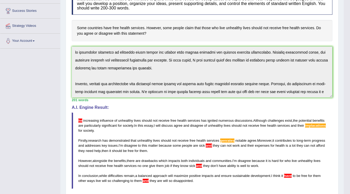
scroll to position [105, 0]
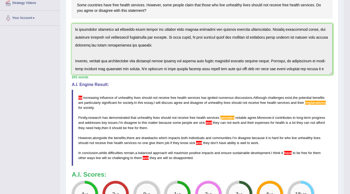
drag, startPoint x: 141, startPoint y: 121, endPoint x: 137, endPoint y: 123, distance: 5.0
click at [136, 123] on blockquote "he increasing influence of unhealthy lives should not receive free health servi…" at bounding box center [202, 128] width 261 height 76
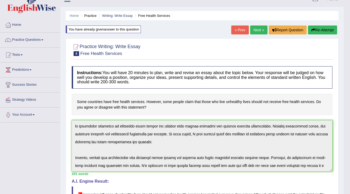
scroll to position [7, 0]
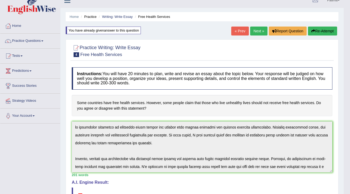
click at [257, 34] on link "Next »" at bounding box center [258, 31] width 17 height 9
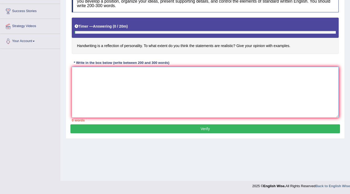
click at [139, 82] on textarea at bounding box center [205, 92] width 267 height 51
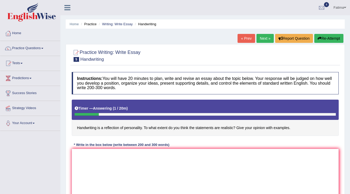
click at [322, 38] on button "Re-Attempt" at bounding box center [328, 38] width 29 height 9
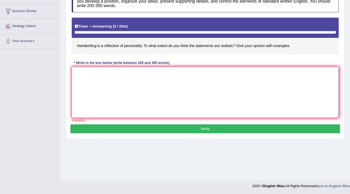
drag, startPoint x: 146, startPoint y: 75, endPoint x: 154, endPoint y: 80, distance: 9.0
click at [148, 77] on textarea at bounding box center [205, 92] width 267 height 51
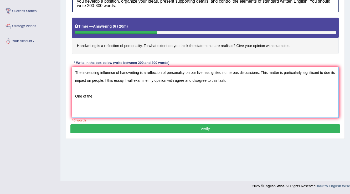
click at [206, 78] on textarea "The increasing influence of handwriting is a reflection of personality on our l…" at bounding box center [205, 92] width 267 height 51
click at [231, 80] on textarea "The increasing influence of handwriting is a reflection of personality on our l…" at bounding box center [205, 92] width 267 height 51
click at [228, 80] on textarea "The increasing influence of handwriting is a reflection of personality on our l…" at bounding box center [205, 92] width 267 height 51
click at [228, 81] on textarea "The increasing influence of handwriting is a reflection of personality on our l…" at bounding box center [205, 92] width 267 height 51
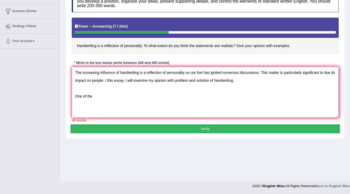
click at [93, 96] on textarea "The increasing influence of handwriting is a reflection of personality on our l…" at bounding box center [205, 92] width 267 height 51
drag, startPoint x: 210, startPoint y: 80, endPoint x: 209, endPoint y: 92, distance: 12.1
click at [210, 82] on textarea "The increasing influence of handwriting is a reflection of personality on our l…" at bounding box center [205, 92] width 267 height 51
drag, startPoint x: 93, startPoint y: 95, endPoint x: 98, endPoint y: 105, distance: 12.1
click at [93, 95] on textarea "The increasing influence of handwriting is a reflection of personality on our l…" at bounding box center [205, 92] width 267 height 51
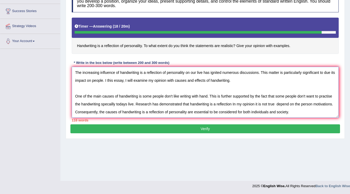
scroll to position [20, 0]
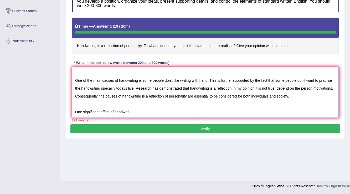
type textarea "The increasing influence of handwriting is a reflection of personality on our l…"
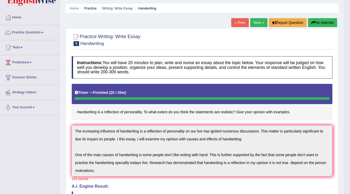
scroll to position [24, 0]
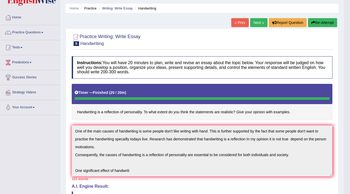
click at [150, 175] on div "Instructions: You will have 20 minutes to plan, write and revise an essay about…" at bounding box center [201, 173] width 263 height 239
click at [321, 20] on button "Re-Attempt" at bounding box center [322, 22] width 29 height 9
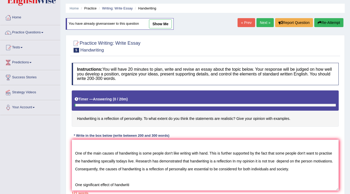
scroll to position [24, 0]
click at [144, 186] on textarea "The increasing influence of handwriting is a reflection of personality on our l…" at bounding box center [205, 164] width 267 height 51
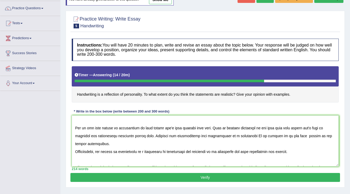
scroll to position [0, 0]
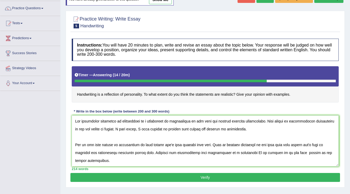
click at [101, 160] on textarea at bounding box center [205, 140] width 267 height 51
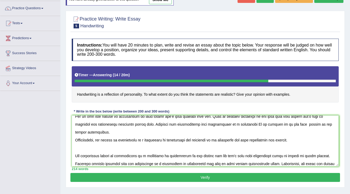
scroll to position [21, 0]
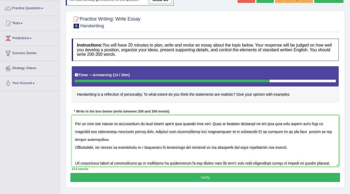
click at [75, 148] on textarea at bounding box center [205, 140] width 267 height 51
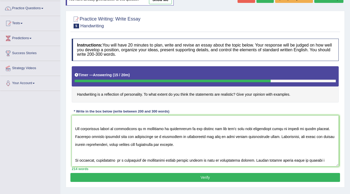
scroll to position [55, 0]
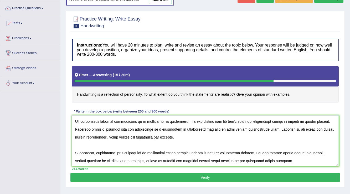
click at [178, 138] on textarea at bounding box center [205, 140] width 267 height 51
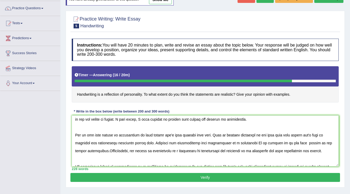
scroll to position [0, 0]
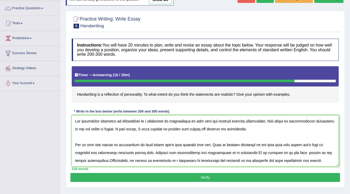
click at [314, 152] on textarea at bounding box center [205, 140] width 267 height 51
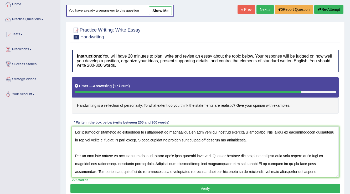
scroll to position [19, 0]
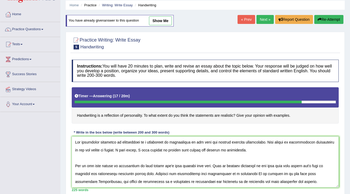
drag, startPoint x: 254, startPoint y: 172, endPoint x: 254, endPoint y: 179, distance: 6.6
click at [254, 173] on textarea at bounding box center [205, 161] width 267 height 51
click at [269, 173] on textarea at bounding box center [205, 161] width 267 height 51
drag, startPoint x: 94, startPoint y: 181, endPoint x: 97, endPoint y: 190, distance: 9.6
click at [97, 188] on div "Instructions: You will have 20 minutes to plan, write and revise an essay about…" at bounding box center [204, 125] width 269 height 137
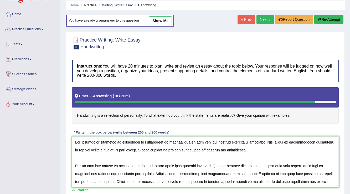
click at [93, 181] on textarea at bounding box center [205, 161] width 267 height 51
click at [76, 181] on textarea at bounding box center [205, 161] width 267 height 51
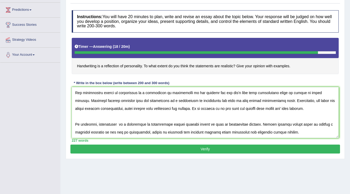
scroll to position [40, 0]
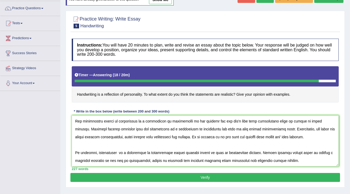
type textarea "The increasing influence of handwriting is a reflection of personality on our l…"
click at [149, 176] on button "Verify" at bounding box center [204, 177] width 269 height 9
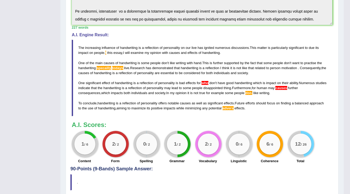
scroll to position [170, 0]
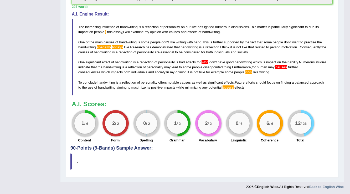
click at [115, 45] on span "todays" at bounding box center [117, 47] width 11 height 4
click at [116, 45] on span "todays" at bounding box center [117, 47] width 11 height 4
click at [104, 46] on span "specailly" at bounding box center [104, 47] width 14 height 4
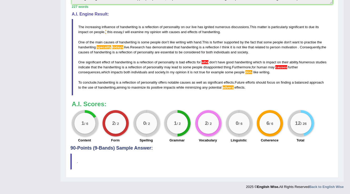
click at [128, 46] on span "live" at bounding box center [126, 47] width 5 height 4
click at [177, 92] on blockquote "The increasing influence of handwriting is a reflection of personality on our l…" at bounding box center [202, 57] width 261 height 76
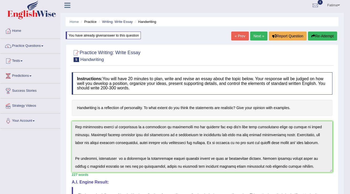
scroll to position [0, 0]
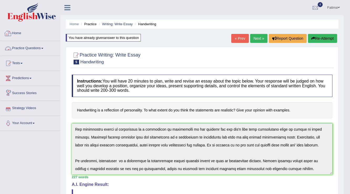
click at [40, 47] on link "Practice Questions" at bounding box center [30, 47] width 60 height 13
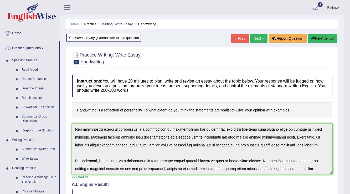
click at [43, 48] on span at bounding box center [42, 48] width 2 height 1
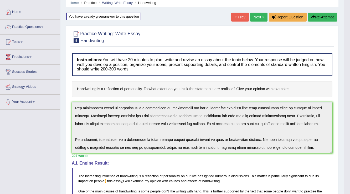
scroll to position [21, 0]
click at [23, 40] on link "Tests" at bounding box center [30, 41] width 60 height 13
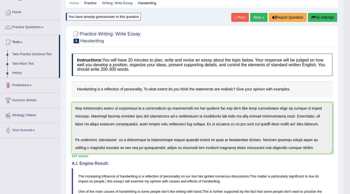
click at [16, 71] on link "History" at bounding box center [34, 72] width 49 height 9
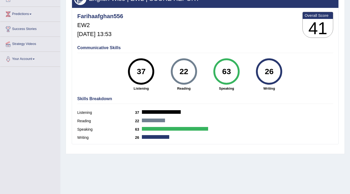
scroll to position [19, 0]
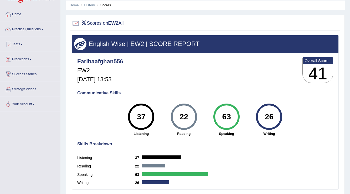
click at [138, 115] on div "37" at bounding box center [141, 117] width 19 height 22
click at [151, 120] on div "37" at bounding box center [141, 116] width 26 height 26
click at [185, 118] on div "22" at bounding box center [183, 117] width 19 height 22
click at [190, 123] on div "22" at bounding box center [183, 117] width 19 height 22
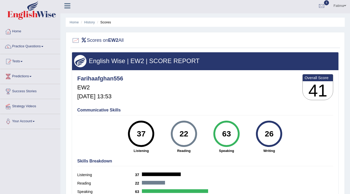
scroll to position [0, 0]
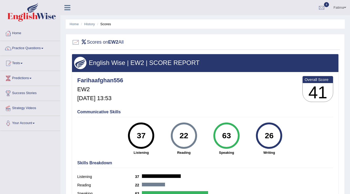
click at [108, 23] on li "Scores" at bounding box center [103, 24] width 15 height 5
click at [91, 24] on link "History" at bounding box center [89, 24] width 11 height 4
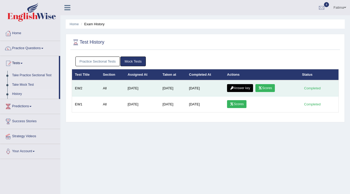
click at [266, 90] on link "Scores" at bounding box center [264, 88] width 19 height 8
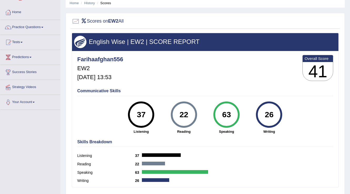
scroll to position [19, 0]
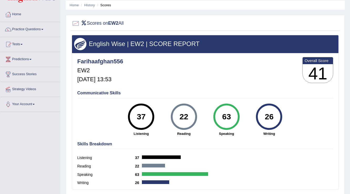
click at [319, 76] on h3 "41" at bounding box center [318, 73] width 30 height 19
click at [101, 94] on h4 "Communicative Skills" at bounding box center [205, 93] width 256 height 5
click at [19, 44] on link "Tests" at bounding box center [30, 43] width 60 height 13
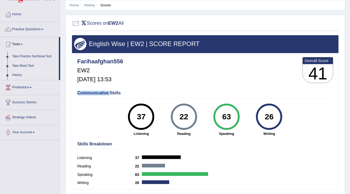
click at [20, 75] on link "History" at bounding box center [34, 74] width 49 height 9
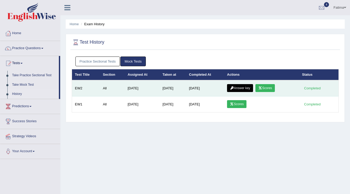
click at [238, 85] on link "Answer key" at bounding box center [240, 88] width 26 height 8
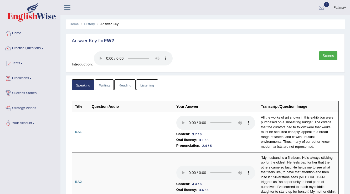
click at [105, 84] on link "Writing" at bounding box center [104, 84] width 19 height 11
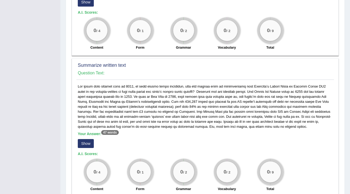
scroll to position [210, 0]
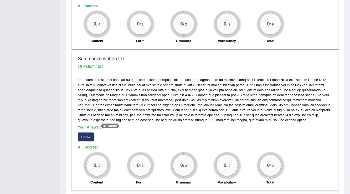
click at [87, 134] on button "Show" at bounding box center [86, 136] width 16 height 9
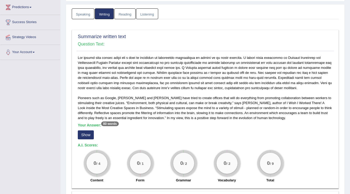
scroll to position [71, 0]
click at [89, 134] on button "Show" at bounding box center [86, 135] width 16 height 9
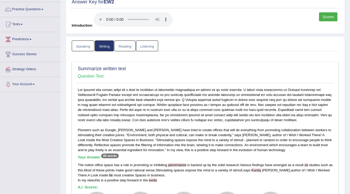
scroll to position [0, 0]
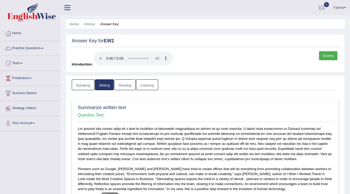
click at [126, 85] on link "Reading" at bounding box center [124, 84] width 21 height 11
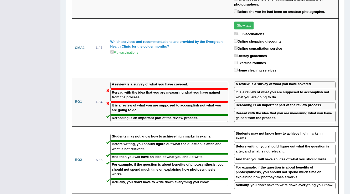
scroll to position [706, 0]
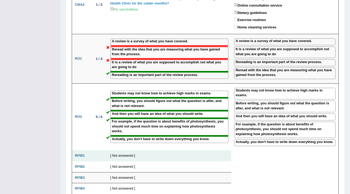
click at [123, 150] on td "[ Not answered ]" at bounding box center [169, 155] width 124 height 11
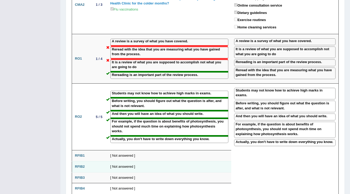
drag, startPoint x: 127, startPoint y: 107, endPoint x: 118, endPoint y: 112, distance: 10.6
click at [124, 150] on td "[ Not answered ]" at bounding box center [169, 155] width 124 height 11
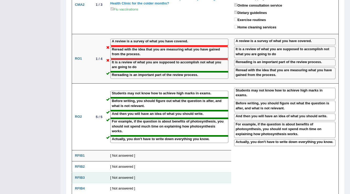
drag, startPoint x: 113, startPoint y: 117, endPoint x: 116, endPoint y: 124, distance: 7.5
click at [115, 161] on td "[ Not answered ]" at bounding box center [169, 166] width 124 height 11
drag, startPoint x: 121, startPoint y: 131, endPoint x: 121, endPoint y: 135, distance: 4.2
click at [121, 172] on td "[ Not answered ]" at bounding box center [169, 177] width 124 height 11
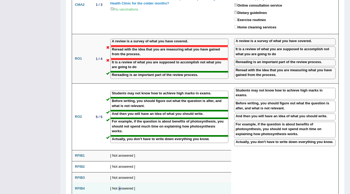
click at [119, 183] on td "[ Not answered ]" at bounding box center [169, 188] width 124 height 11
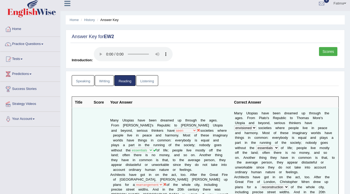
scroll to position [0, 0]
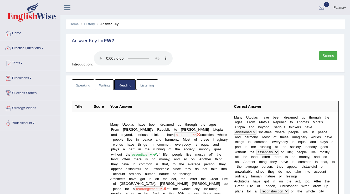
click at [149, 86] on link "Listening" at bounding box center [147, 84] width 22 height 11
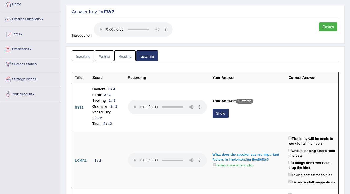
scroll to position [21, 0]
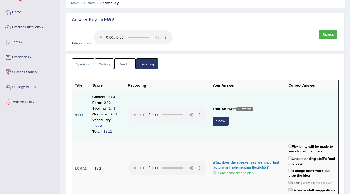
click at [253, 107] on p "66 words" at bounding box center [244, 109] width 17 height 5
drag, startPoint x: 261, startPoint y: 107, endPoint x: 232, endPoint y: 112, distance: 29.1
click at [247, 111] on td "Your Answer: 66 words Show" at bounding box center [248, 115] width 76 height 49
click at [228, 119] on button "Show" at bounding box center [220, 121] width 16 height 9
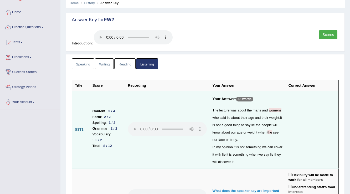
click at [260, 95] on td "Your Answer: 66 words The lecture was about the mans and womens who said lie ab…" at bounding box center [248, 129] width 76 height 77
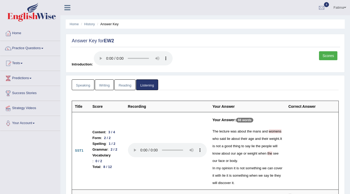
scroll to position [0, 0]
click at [123, 84] on link "Reading" at bounding box center [124, 84] width 21 height 11
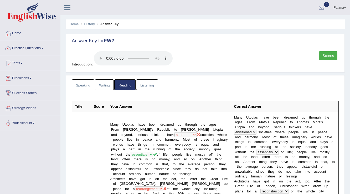
click at [145, 88] on link "Listening" at bounding box center [147, 84] width 22 height 11
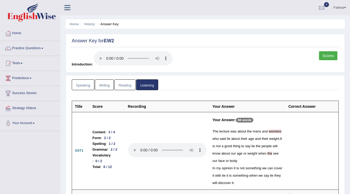
click at [42, 47] on link "Practice Questions" at bounding box center [30, 47] width 60 height 13
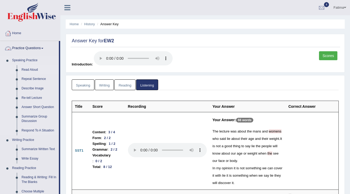
click at [30, 70] on link "Read Aloud" at bounding box center [39, 69] width 40 height 9
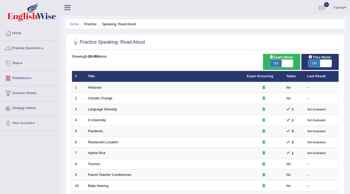
click at [43, 49] on link "Practice Questions" at bounding box center [30, 47] width 60 height 13
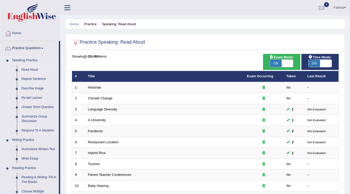
click at [30, 68] on link "Read Aloud" at bounding box center [39, 69] width 40 height 9
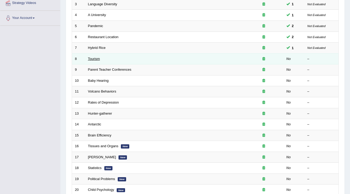
click at [93, 58] on link "Tourism" at bounding box center [94, 59] width 12 height 4
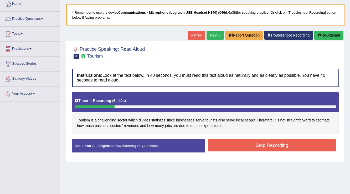
scroll to position [19, 0]
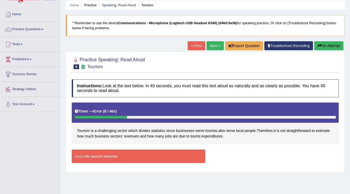
click at [326, 45] on button "Re-Attempt" at bounding box center [328, 45] width 29 height 9
click at [331, 44] on button "Re-Attempt" at bounding box center [328, 45] width 29 height 9
click at [334, 45] on button "Re-Attempt" at bounding box center [328, 45] width 29 height 9
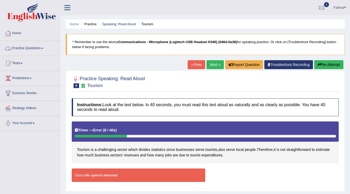
click at [24, 46] on link "Practice Questions" at bounding box center [30, 47] width 60 height 13
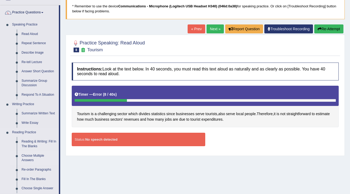
scroll to position [42, 0]
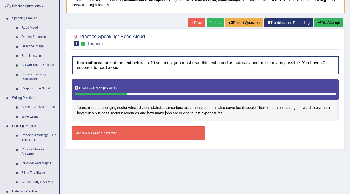
click at [28, 114] on link "Write Essay" at bounding box center [39, 116] width 40 height 9
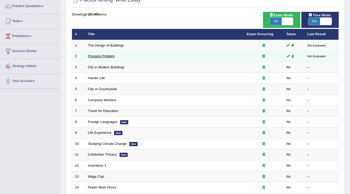
click at [96, 56] on link "Pressing Problem" at bounding box center [101, 56] width 27 height 4
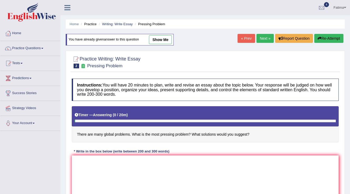
click at [160, 41] on link "show me" at bounding box center [160, 39] width 23 height 9
type textarea "The increasing influence of many global problems on our lives has ignited numer…"
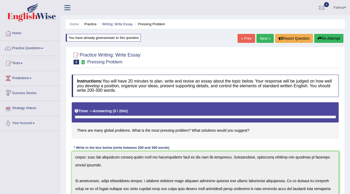
click at [40, 49] on link "Practice Questions" at bounding box center [30, 47] width 60 height 13
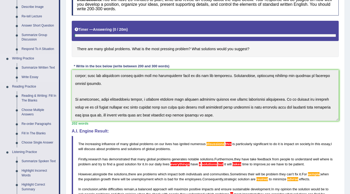
scroll to position [84, 0]
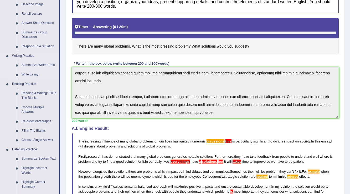
click at [28, 72] on link "Write Essay" at bounding box center [39, 74] width 40 height 9
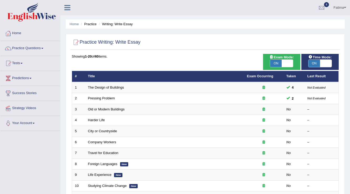
click at [283, 88] on td "4" at bounding box center [293, 87] width 21 height 11
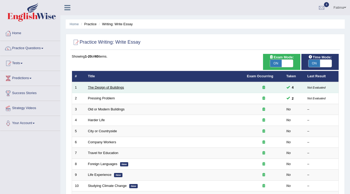
click at [99, 87] on link "The Design of Buildings" at bounding box center [106, 87] width 36 height 4
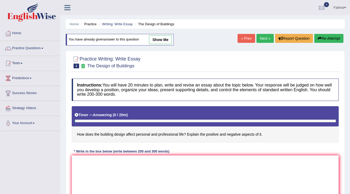
click at [160, 42] on link "show me" at bounding box center [160, 39] width 23 height 9
type textarea "The increasing influence of building design affect personal and professional li…"
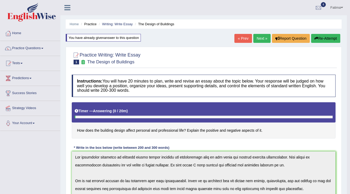
click at [160, 42] on body "Toggle navigation Home Practice Questions Speaking Practice Read Aloud Repeat S…" at bounding box center [175, 97] width 350 height 194
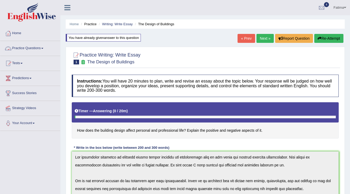
click at [40, 48] on link "Practice Questions" at bounding box center [30, 47] width 60 height 13
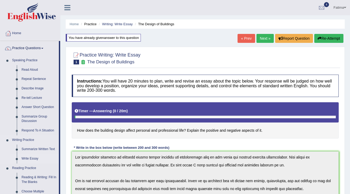
click at [29, 158] on link "Write Essay" at bounding box center [39, 158] width 40 height 9
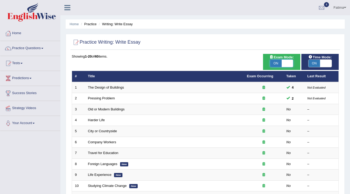
click at [282, 63] on span at bounding box center [288, 63] width 12 height 7
checkbox input "false"
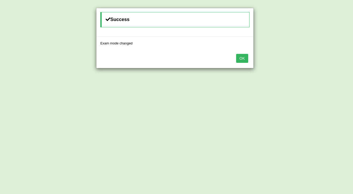
drag, startPoint x: 243, startPoint y: 59, endPoint x: 247, endPoint y: 72, distance: 13.3
click at [243, 60] on button "OK" at bounding box center [242, 58] width 12 height 9
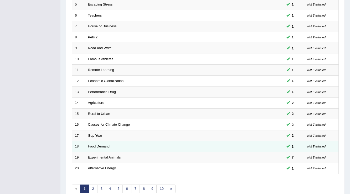
scroll to position [152, 0]
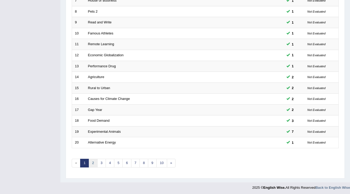
click at [95, 163] on link "2" at bounding box center [92, 163] width 9 height 9
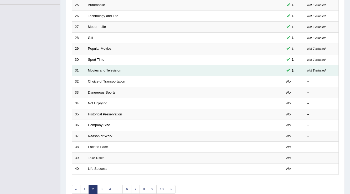
click at [101, 71] on link "Movies and Television" at bounding box center [104, 70] width 33 height 4
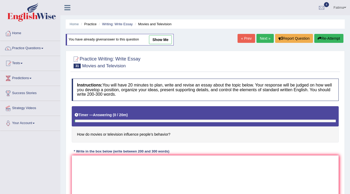
click at [160, 37] on link "show me" at bounding box center [160, 39] width 23 height 9
type textarea "The increasing influnce of movies or television influence people's behavior has…"
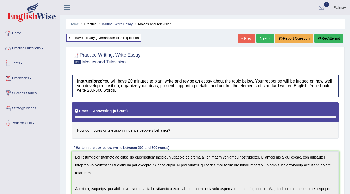
click at [38, 45] on link "Practice Questions" at bounding box center [30, 47] width 60 height 13
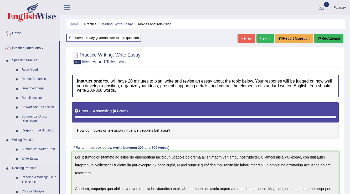
click at [30, 158] on link "Write Essay" at bounding box center [39, 158] width 40 height 9
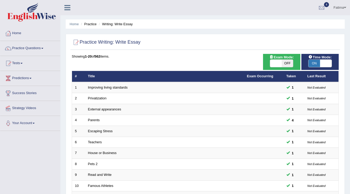
click at [285, 62] on span "OFF" at bounding box center [288, 63] width 12 height 7
checkbox input "true"
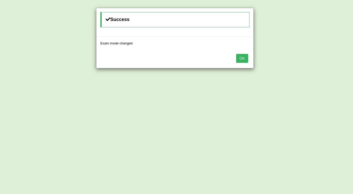
click at [242, 56] on button "OK" at bounding box center [242, 58] width 12 height 9
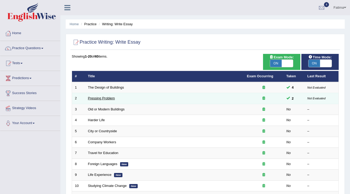
click at [100, 98] on link "Pressing Problem" at bounding box center [101, 98] width 27 height 4
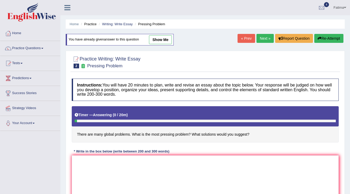
click at [42, 51] on link "Practice Questions" at bounding box center [30, 47] width 60 height 13
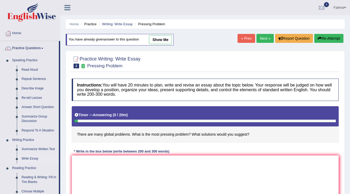
click at [27, 158] on link "Write Essay" at bounding box center [39, 158] width 40 height 9
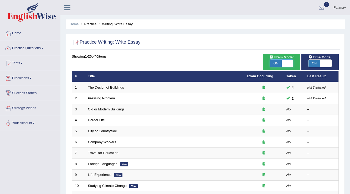
click at [285, 63] on span at bounding box center [288, 63] width 12 height 7
checkbox input "false"
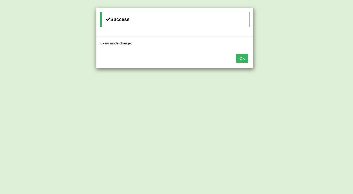
drag, startPoint x: 233, startPoint y: 55, endPoint x: 239, endPoint y: 56, distance: 5.5
click at [236, 56] on div "OK" at bounding box center [174, 59] width 157 height 18
click at [239, 56] on button "OK" at bounding box center [242, 58] width 12 height 9
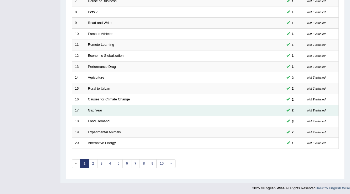
scroll to position [152, 0]
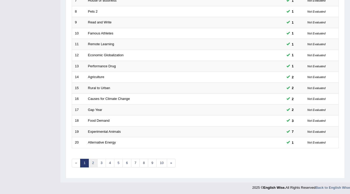
click at [93, 160] on link "2" at bounding box center [92, 163] width 9 height 9
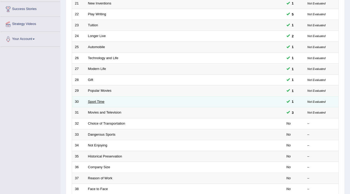
click at [95, 102] on link "Sport Time" at bounding box center [96, 102] width 17 height 4
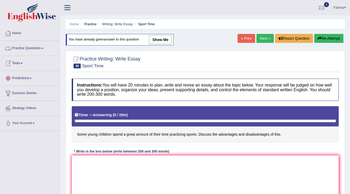
click at [161, 39] on link "show me" at bounding box center [160, 39] width 23 height 9
type textarea "The increasing influence of some young children spend a great amount of their t…"
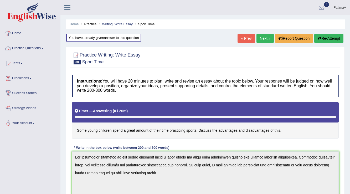
click at [44, 50] on link "Practice Questions" at bounding box center [30, 47] width 60 height 13
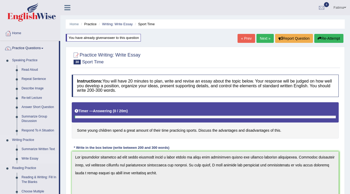
drag, startPoint x: 28, startPoint y: 158, endPoint x: 37, endPoint y: 157, distance: 8.2
click at [29, 158] on link "Write Essay" at bounding box center [39, 158] width 40 height 9
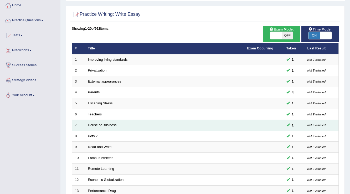
scroll to position [21, 0]
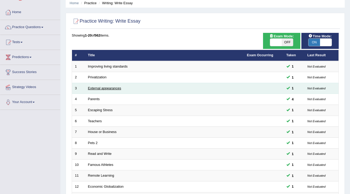
click at [99, 89] on link "External appearances" at bounding box center [104, 88] width 33 height 4
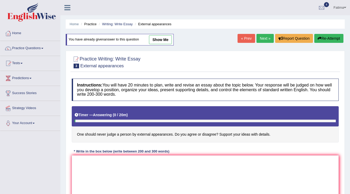
click at [160, 41] on link "show me" at bounding box center [160, 39] width 23 height 9
type textarea "The increasing influence of external appearances on our lives has ignited numer…"
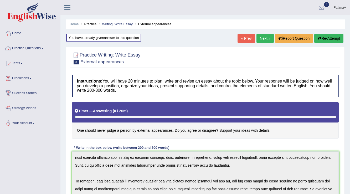
click at [43, 48] on span at bounding box center [42, 48] width 2 height 1
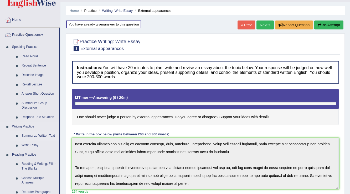
scroll to position [21, 0]
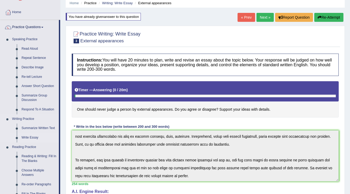
click at [21, 136] on link "Write Essay" at bounding box center [39, 137] width 40 height 9
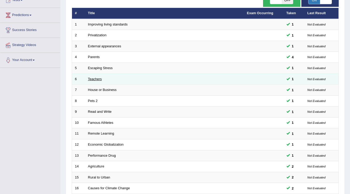
click at [95, 78] on link "Teachers" at bounding box center [95, 79] width 14 height 4
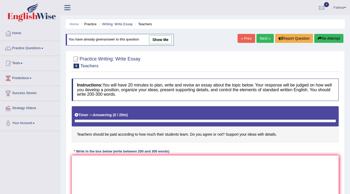
click at [154, 38] on link "show me" at bounding box center [160, 39] width 23 height 9
type textarea "The increasing influece os teacher pay on our lives has ignited numerous discus…"
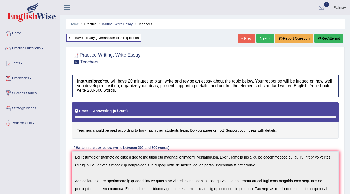
click at [264, 37] on link "Next »" at bounding box center [264, 38] width 17 height 9
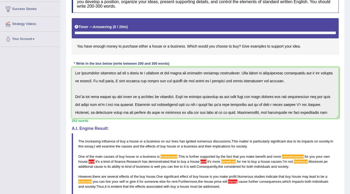
scroll to position [42, 0]
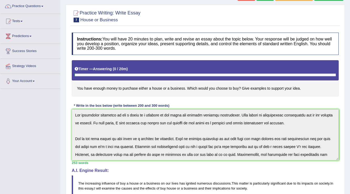
click at [168, 3] on div "Home Practice Writing: Write Essay House or Business You have already given ans…" at bounding box center [204, 148] width 289 height 380
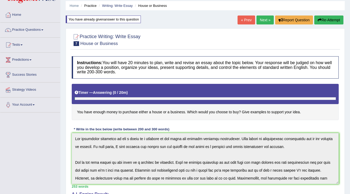
scroll to position [0, 0]
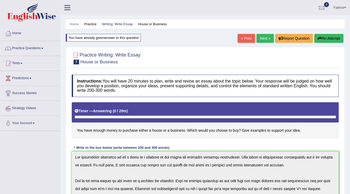
click at [333, 37] on button "Re-Attempt" at bounding box center [328, 38] width 29 height 9
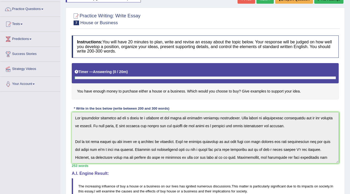
scroll to position [84, 0]
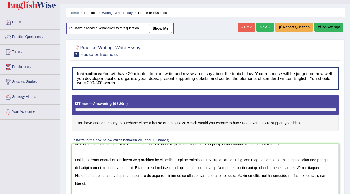
scroll to position [21, 0]
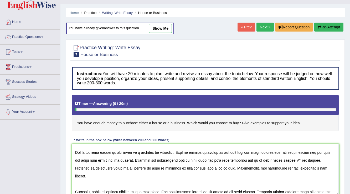
drag, startPoint x: 76, startPoint y: 164, endPoint x: 67, endPoint y: 149, distance: 16.4
click at [67, 149] on div "Practice Writing: Write Essay 7 House or Business Instructions: You will have 2…" at bounding box center [205, 127] width 279 height 176
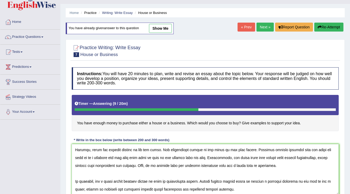
scroll to position [82, 0]
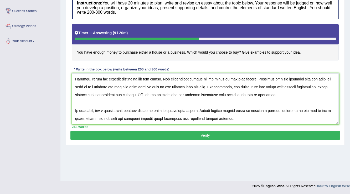
type textarea "The increasing influence of buy a house or a business on our lives has ignited …"
click at [208, 131] on button "Verify" at bounding box center [204, 135] width 269 height 9
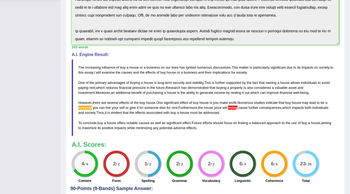
scroll to position [128, 0]
